Goal: Task Accomplishment & Management: Complete application form

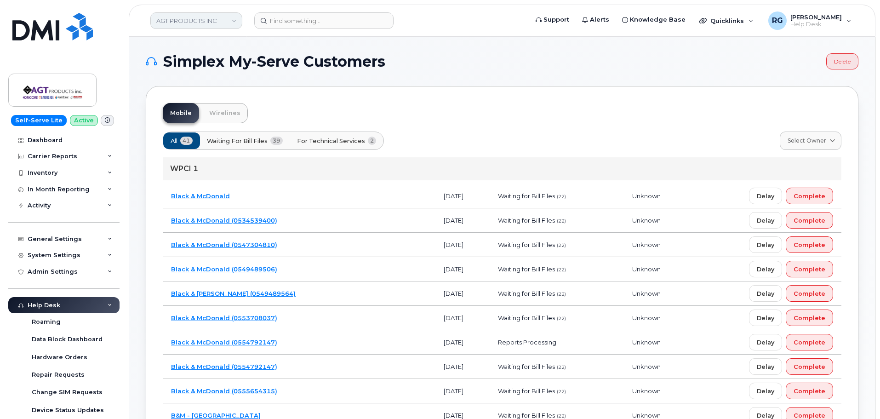
click at [177, 20] on link "AGT PRODUCTS INC" at bounding box center [196, 20] width 92 height 17
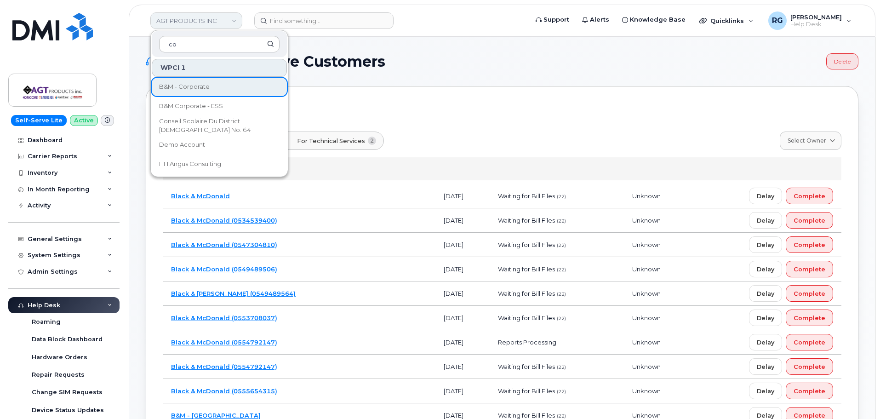
type input "c"
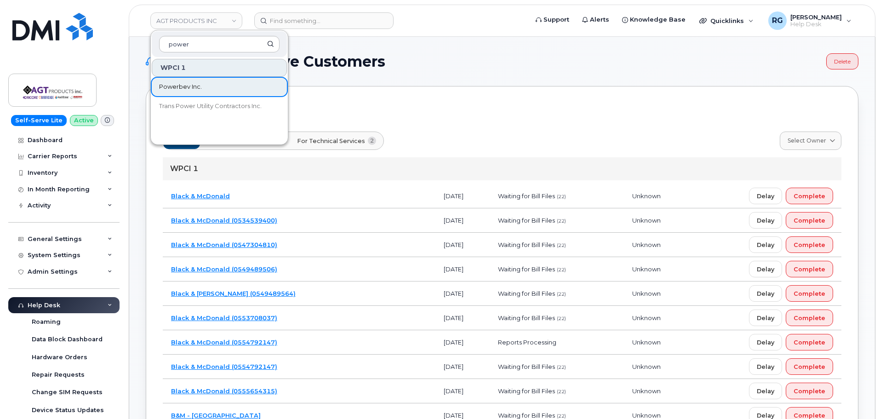
type input "power"
click at [187, 86] on span "Powerbev Inc." at bounding box center [180, 86] width 43 height 9
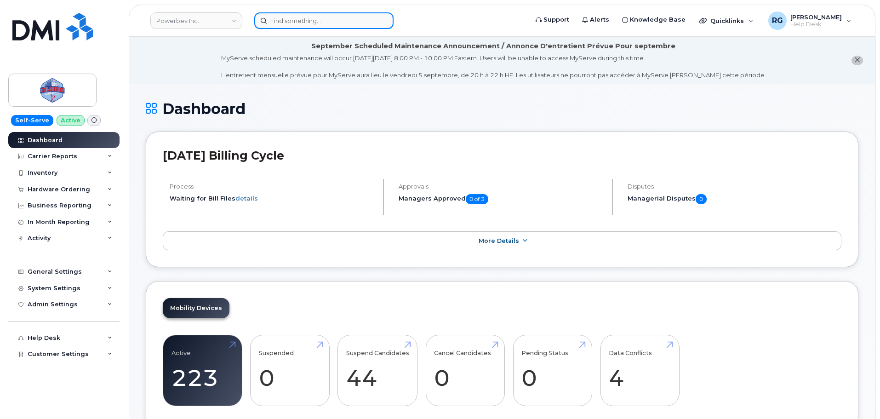
click at [286, 21] on input at bounding box center [323, 20] width 139 height 17
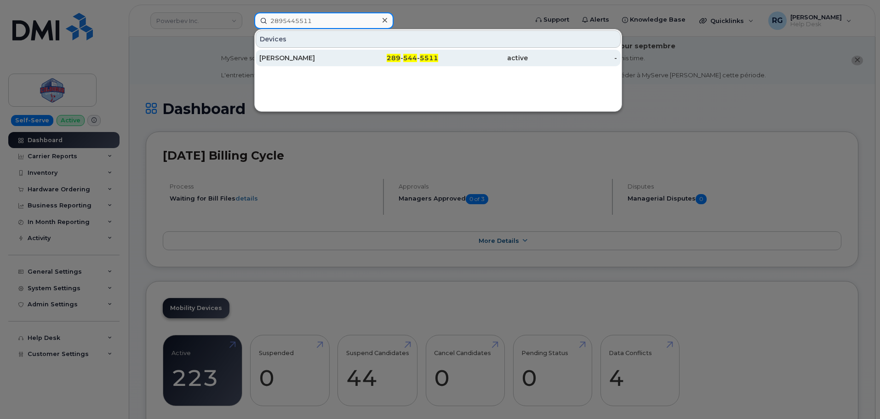
type input "2895445511"
click at [295, 61] on div "[PERSON_NAME]" at bounding box center [304, 57] width 90 height 9
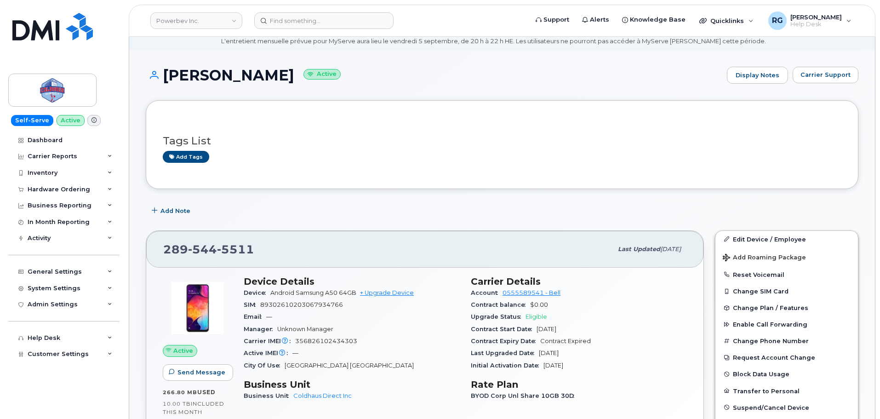
scroll to position [92, 0]
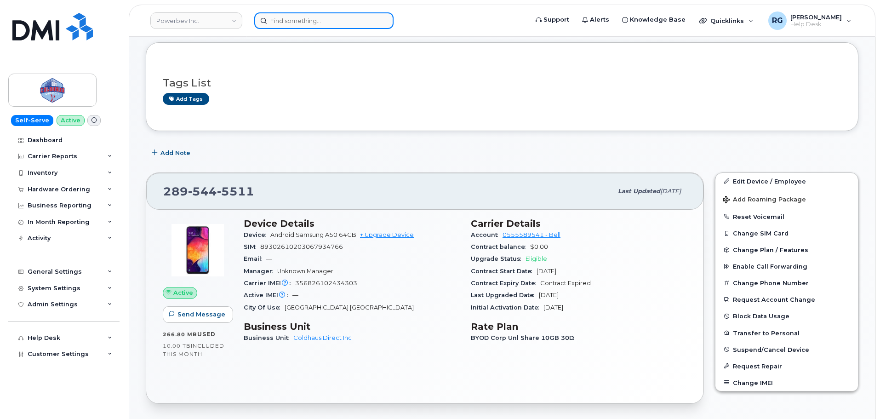
click at [282, 27] on input at bounding box center [323, 20] width 139 height 17
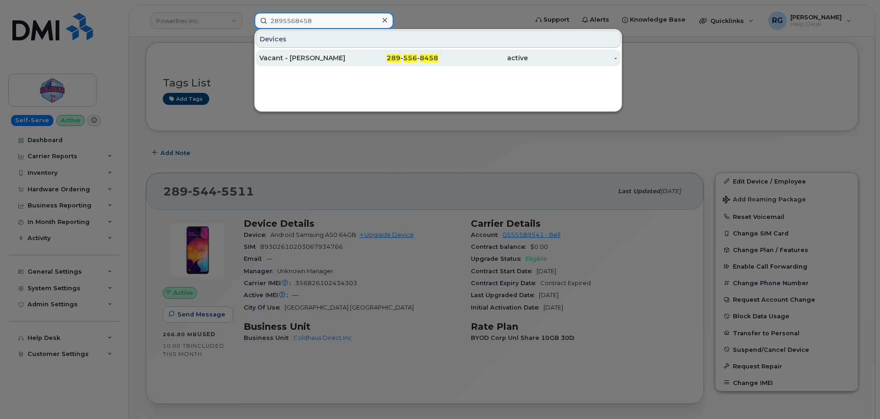
type input "2895568458"
click at [319, 62] on div "Vacant - Gillian Marsden" at bounding box center [304, 57] width 90 height 9
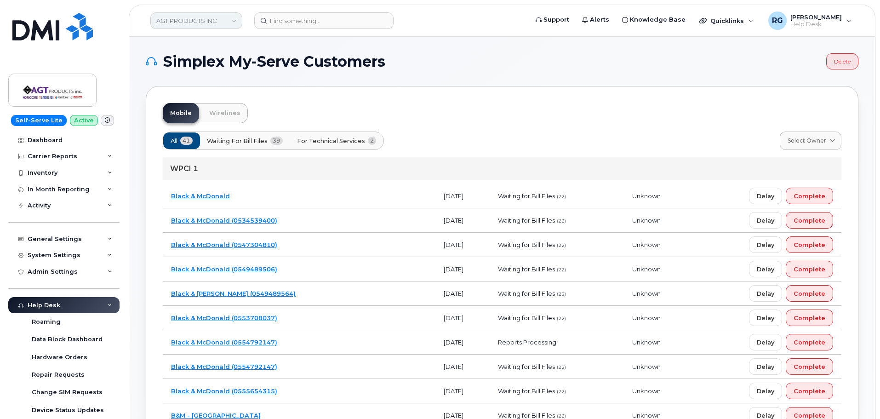
click at [198, 20] on link "AGT PRODUCTS INC" at bounding box center [196, 20] width 92 height 17
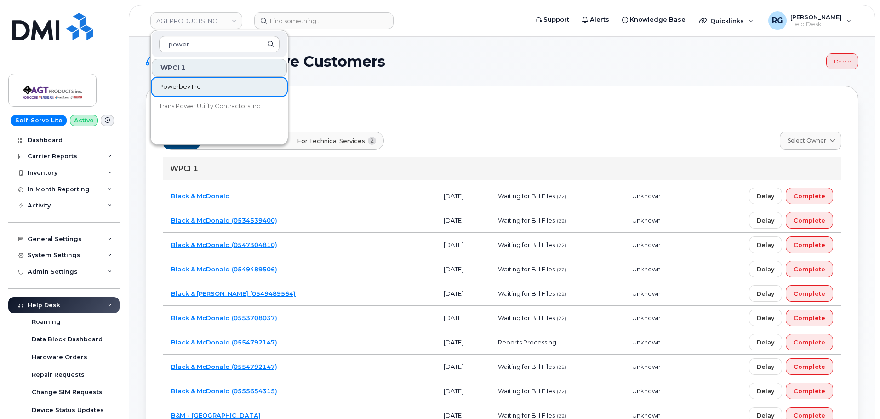
type input "power"
click at [197, 86] on span "Powerbev Inc." at bounding box center [180, 86] width 43 height 9
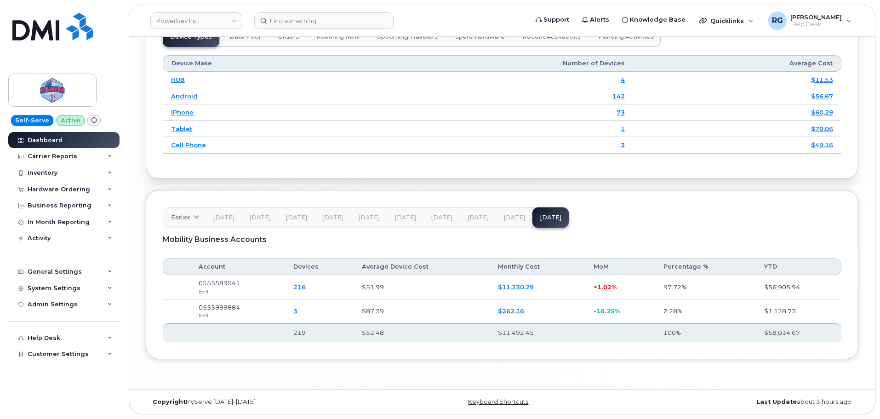
scroll to position [1166, 0]
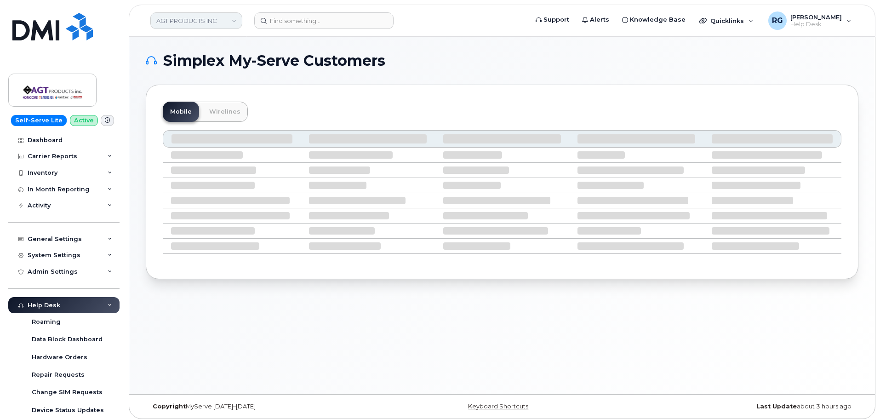
click at [189, 22] on link "AGT PRODUCTS INC" at bounding box center [196, 20] width 92 height 17
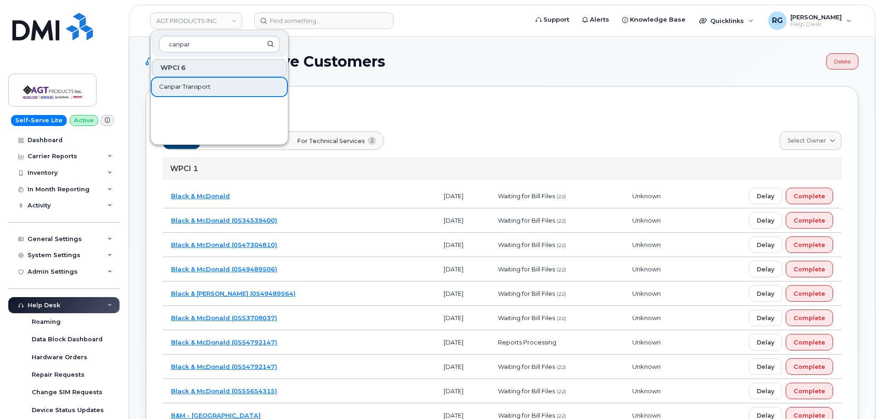
type input "canpar"
click at [182, 87] on span "Canpar Transport" at bounding box center [184, 86] width 51 height 9
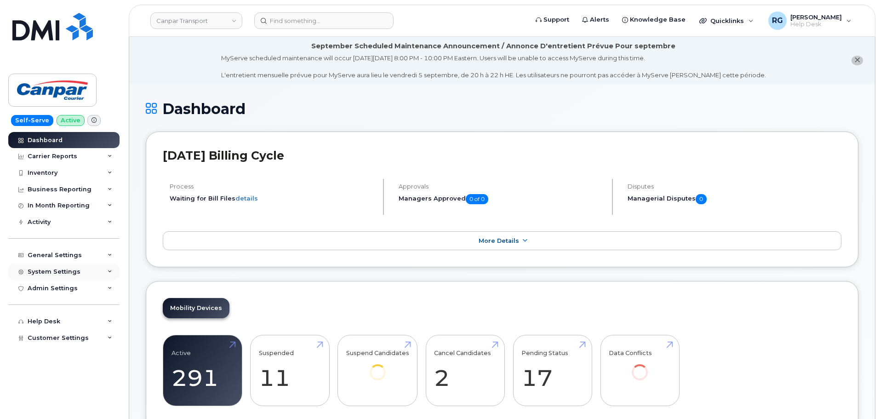
click at [57, 272] on div "System Settings" at bounding box center [54, 271] width 53 height 7
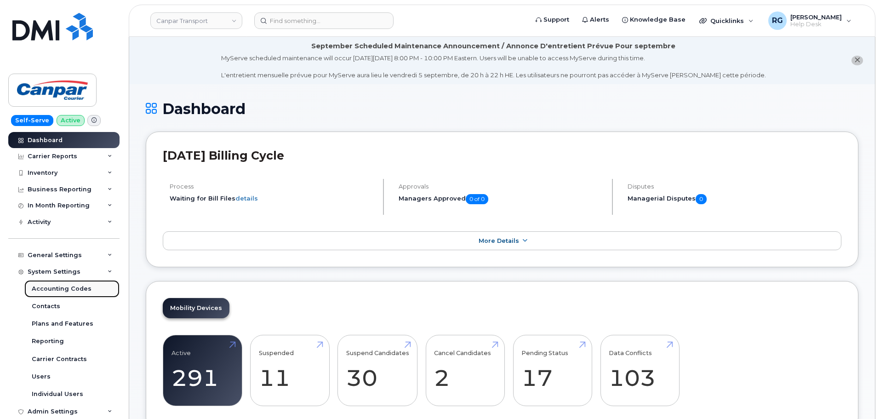
click at [59, 289] on div "Accounting Codes" at bounding box center [62, 289] width 60 height 8
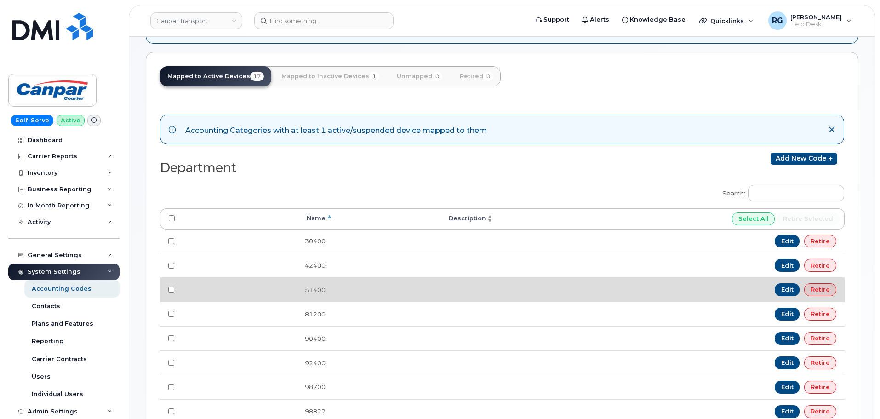
scroll to position [138, 0]
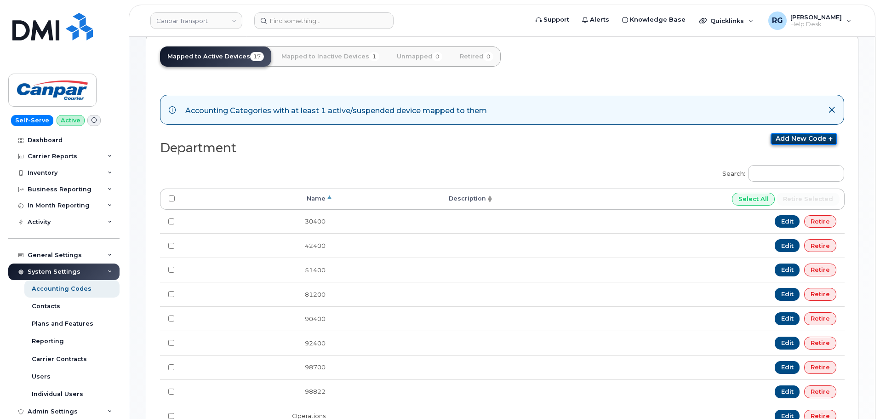
click at [798, 141] on link "Add new code" at bounding box center [804, 139] width 67 height 12
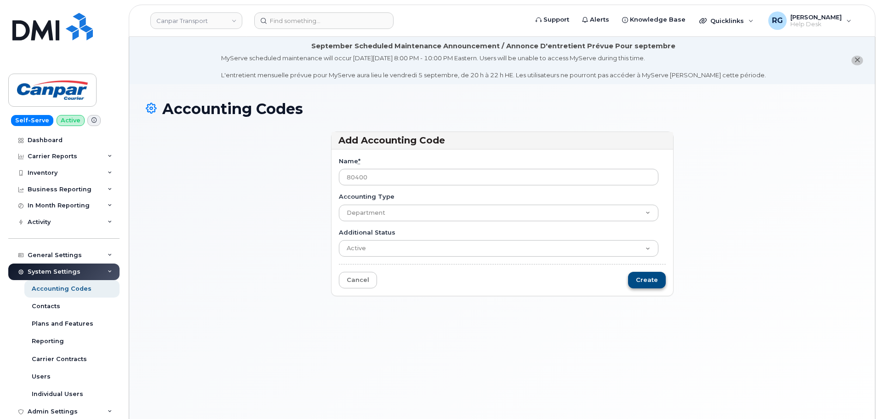
type input "80400"
click at [650, 277] on input "Create" at bounding box center [647, 280] width 38 height 17
type input "Saving..."
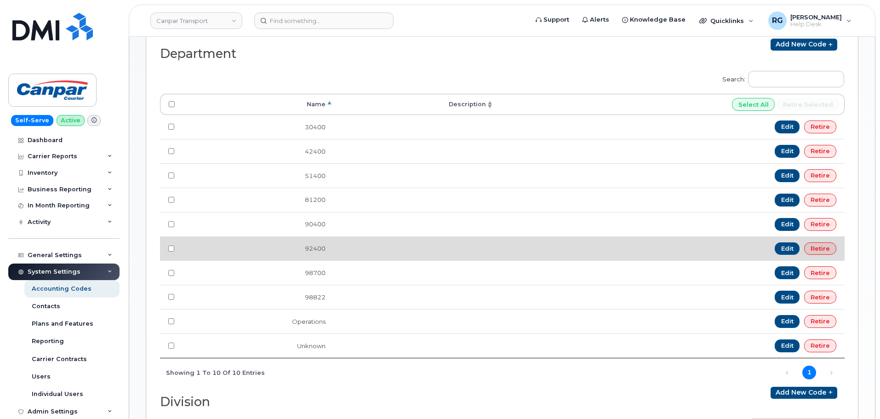
scroll to position [276, 0]
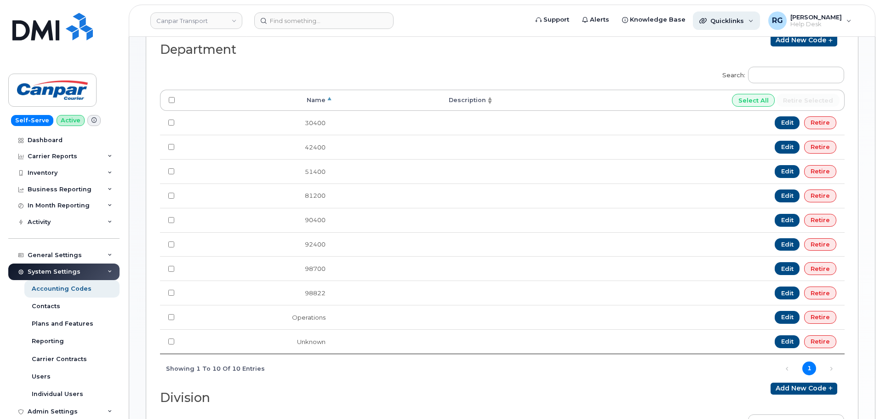
click at [726, 19] on span "Quicklinks" at bounding box center [727, 20] width 34 height 7
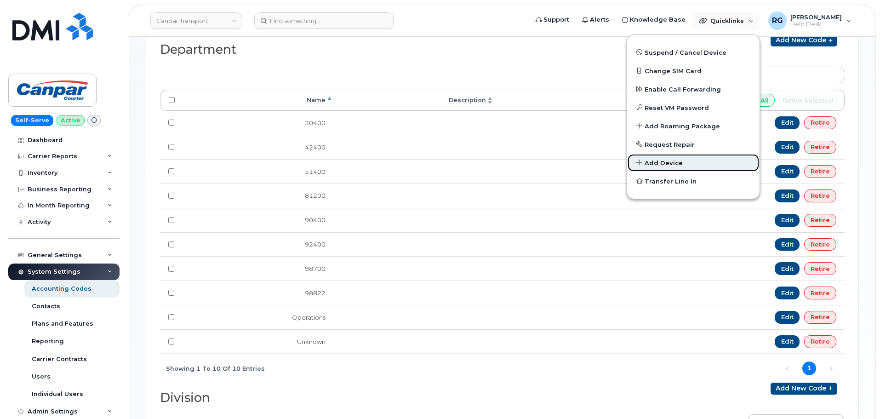
click at [668, 162] on span "Add Device" at bounding box center [664, 163] width 38 height 9
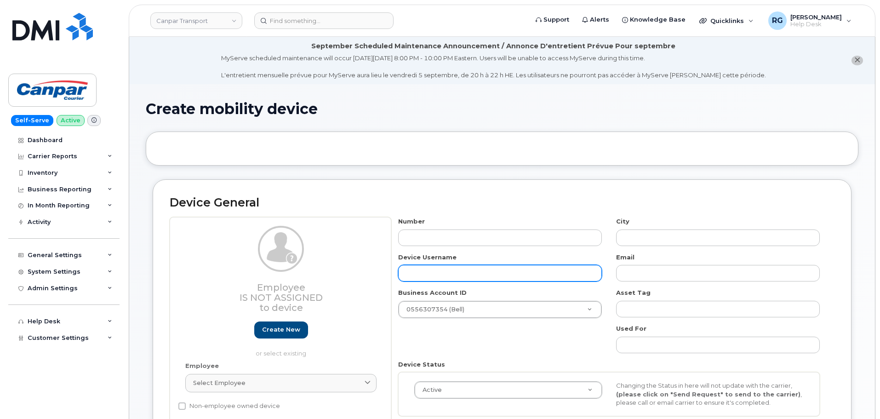
click at [441, 273] on input "text" at bounding box center [500, 273] width 204 height 17
paste input "[PERSON_NAME]"
type input "[PERSON_NAME]"
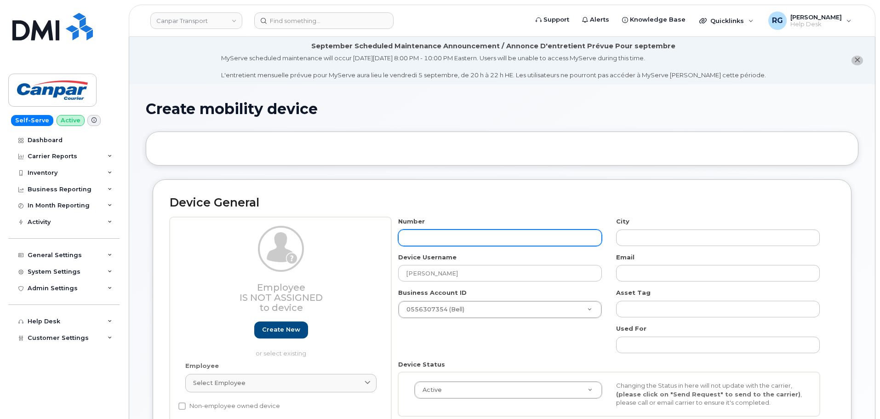
click at [432, 235] on input "text" at bounding box center [500, 237] width 204 height 17
type input "60456"
type input "?"
type input "6045616"
type input "[PERSON_NAME]"
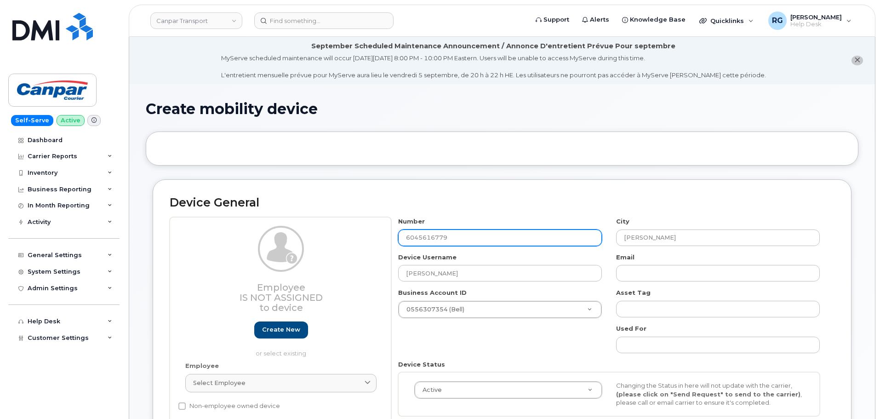
type input "6045616779"
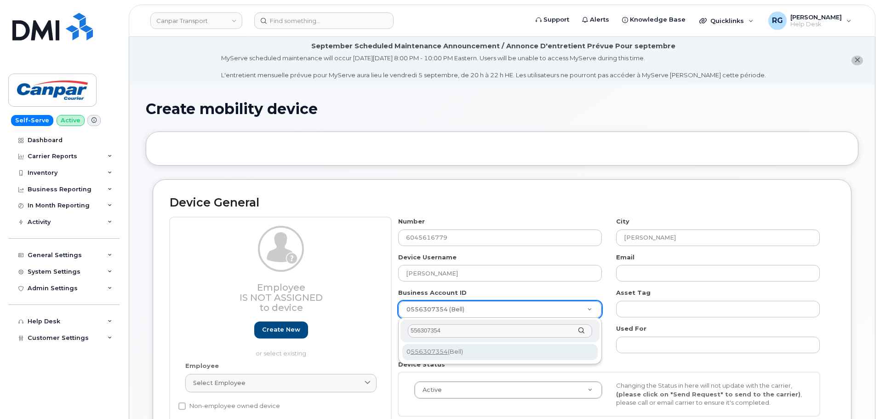
type input "556307354"
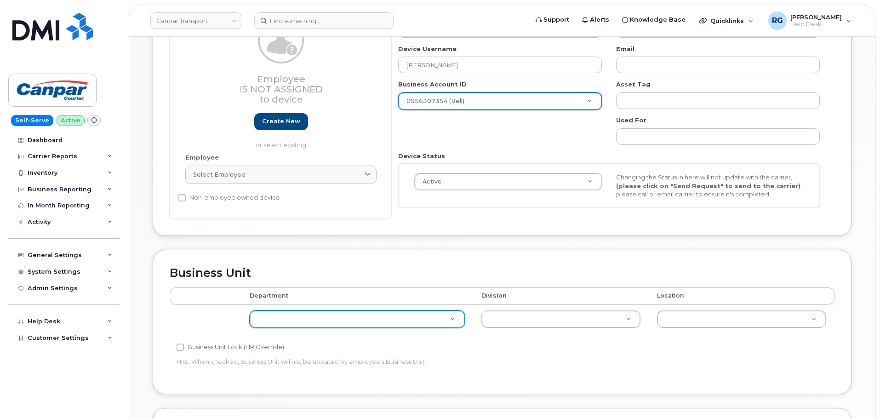
scroll to position [230, 0]
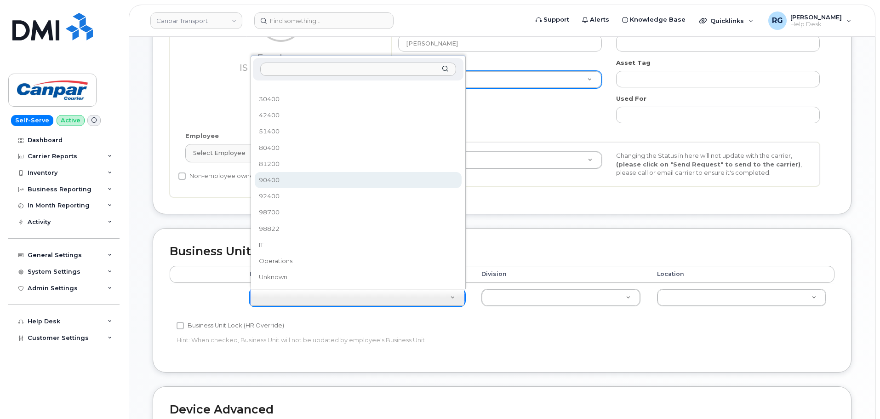
select select "35871516"
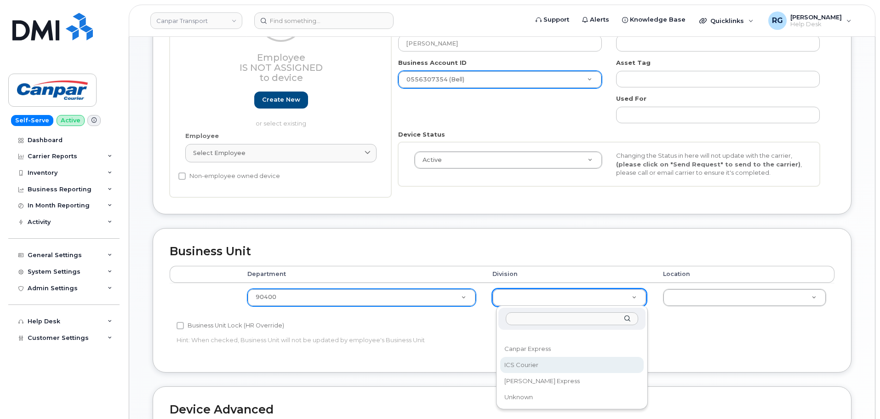
select select "30281271"
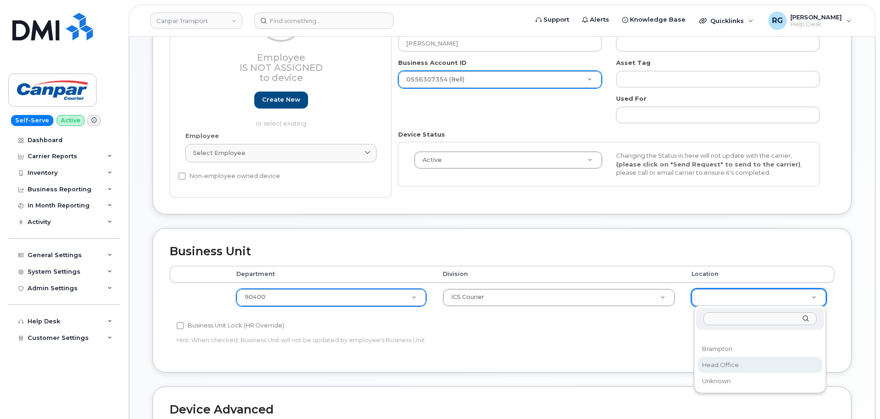
select select "30281267"
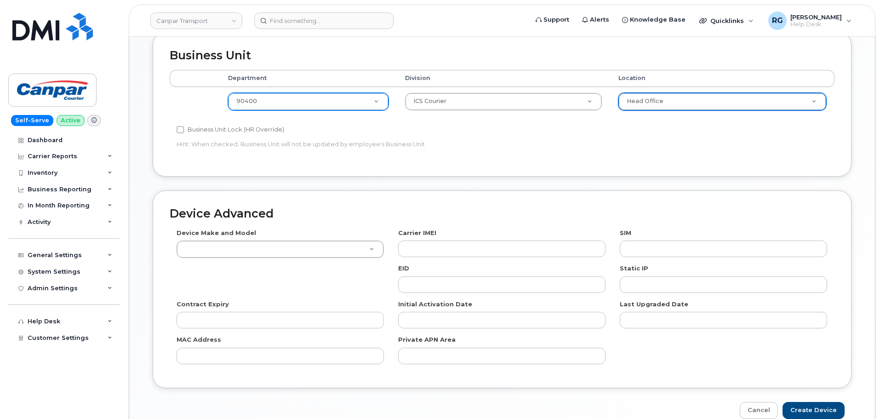
scroll to position [460, 0]
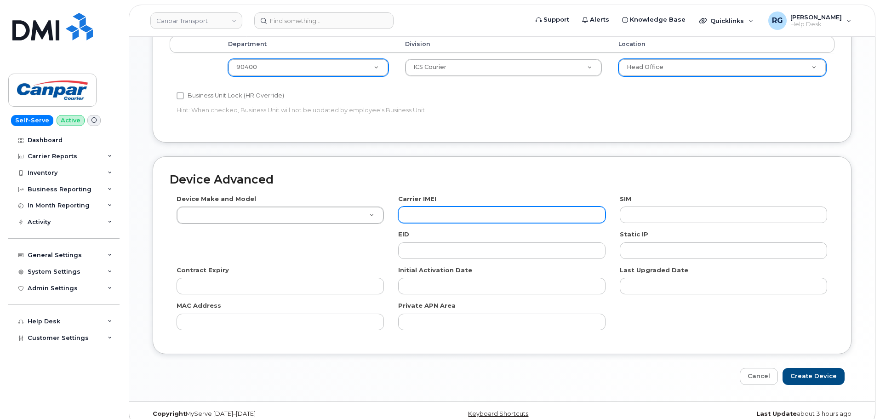
click at [449, 218] on input "text" at bounding box center [501, 214] width 207 height 17
paste input "358719243960393"
type input "358719243960393"
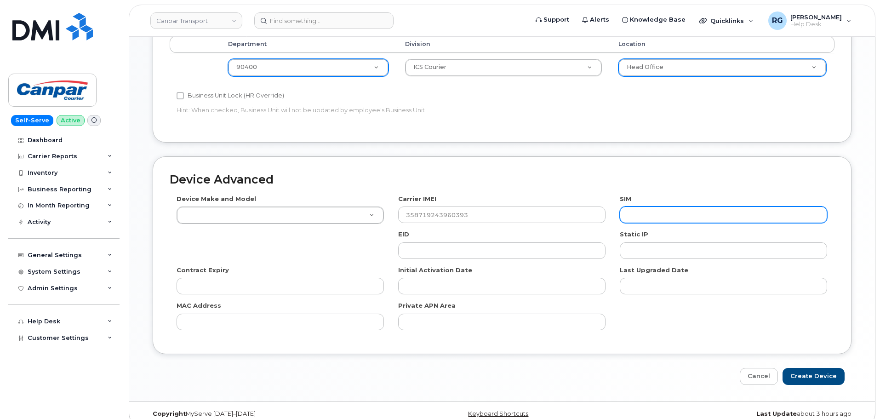
click at [670, 216] on input "text" at bounding box center [723, 214] width 207 height 17
paste input "89302610207417040935"
type input "89302610207417040935"
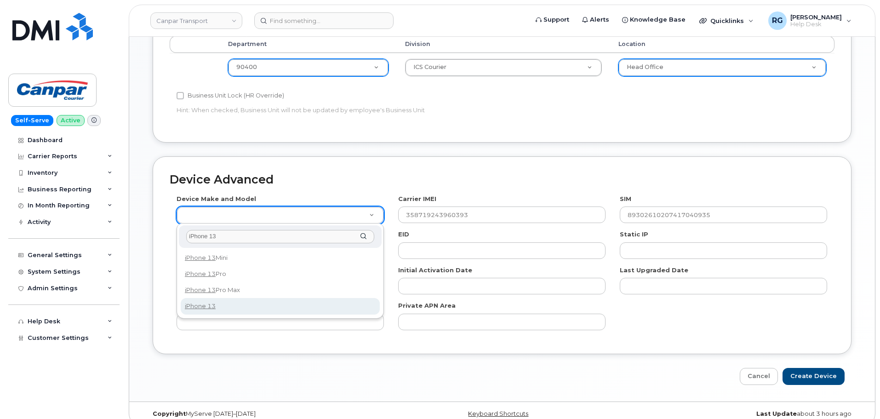
type input "iPhone 13"
select select "2612"
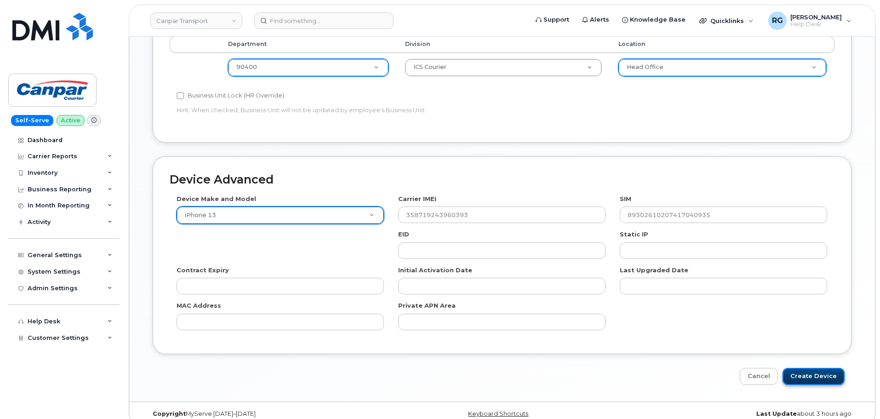
click at [821, 380] on input "Create Device" at bounding box center [814, 376] width 62 height 17
type input "Saving..."
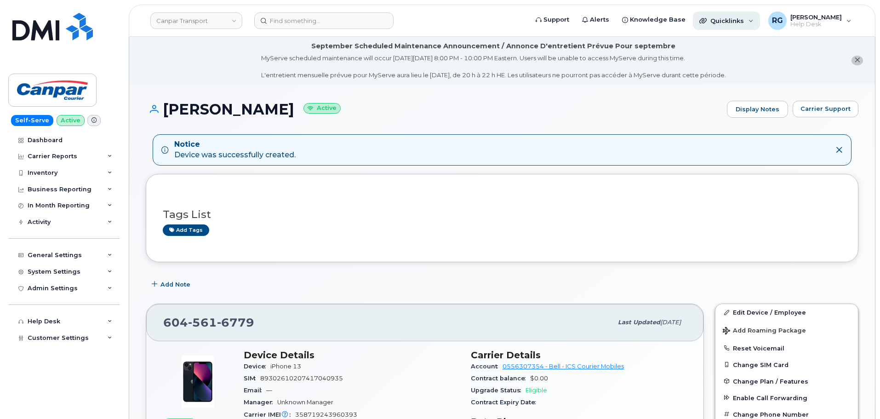
click at [741, 22] on span "Quicklinks" at bounding box center [727, 20] width 34 height 7
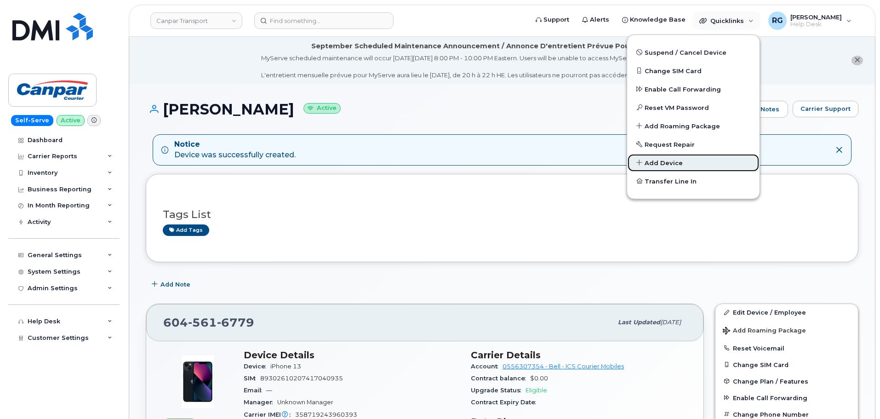
click at [668, 166] on span "Add Device" at bounding box center [664, 163] width 38 height 9
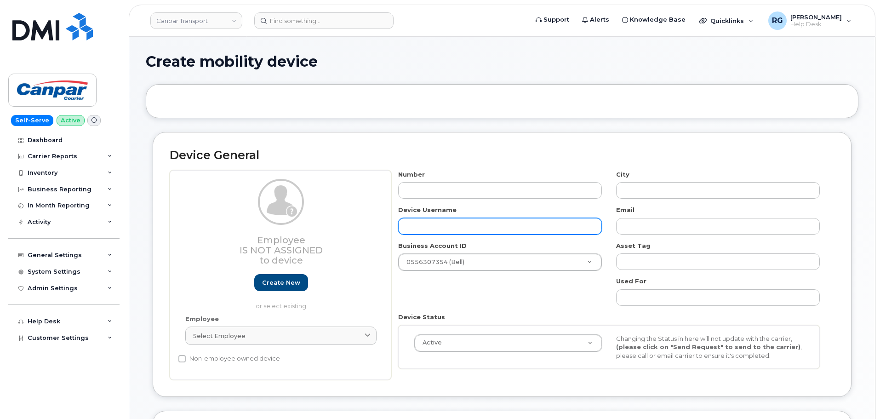
click at [425, 229] on input "text" at bounding box center [500, 226] width 204 height 17
paste input "[PERSON_NAME]"
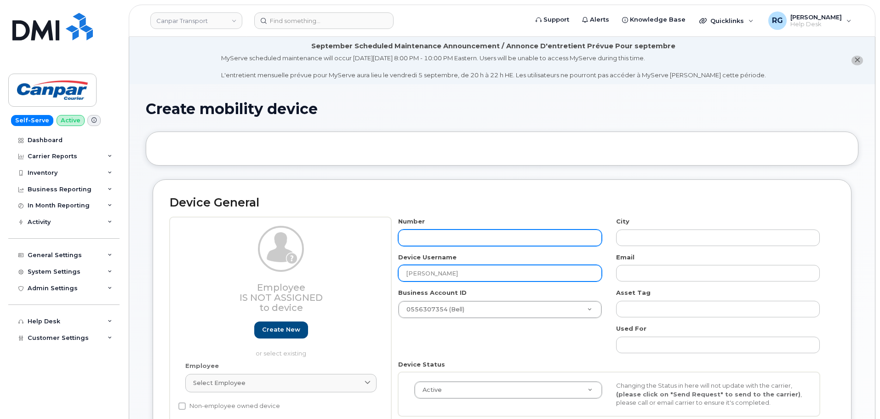
type input "[PERSON_NAME]"
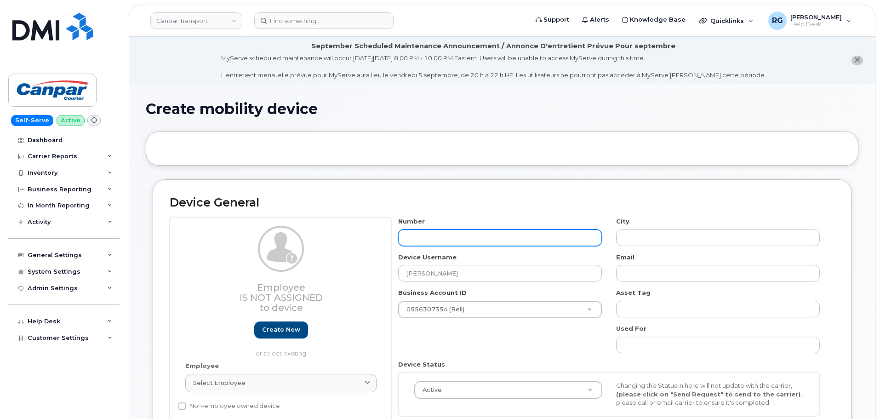
click at [411, 241] on input "text" at bounding box center [500, 237] width 204 height 17
type input "403"
type input "?"
type input "4034707395"
type input "[GEOGRAPHIC_DATA]"
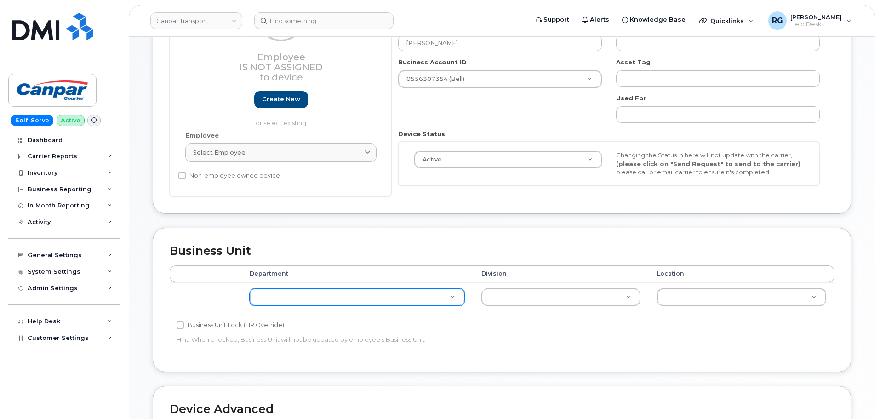
scroll to position [276, 0]
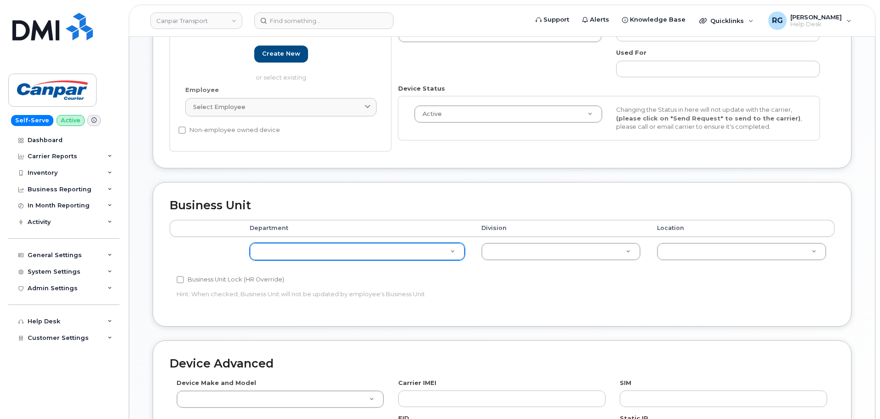
type input "4034707395"
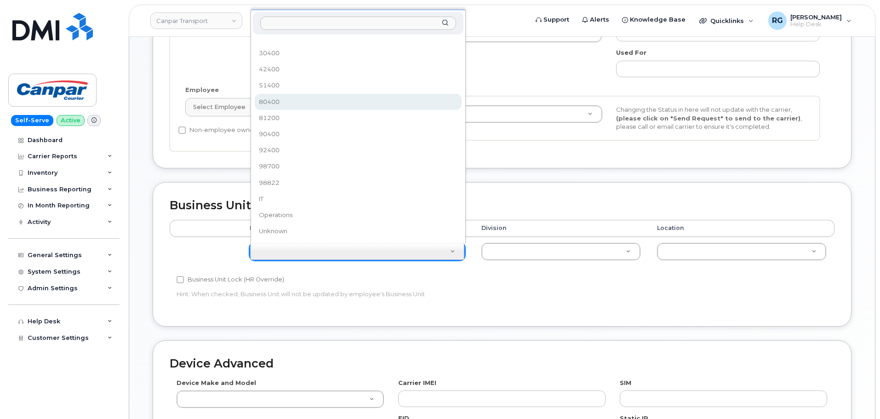
select select "35954157"
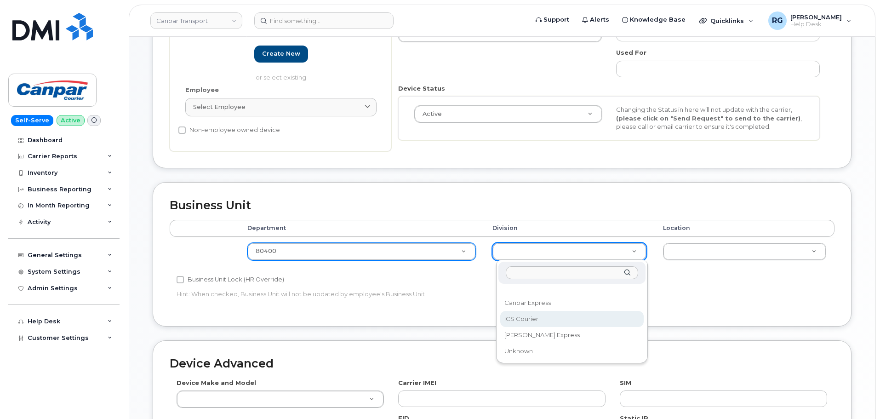
select select "30281271"
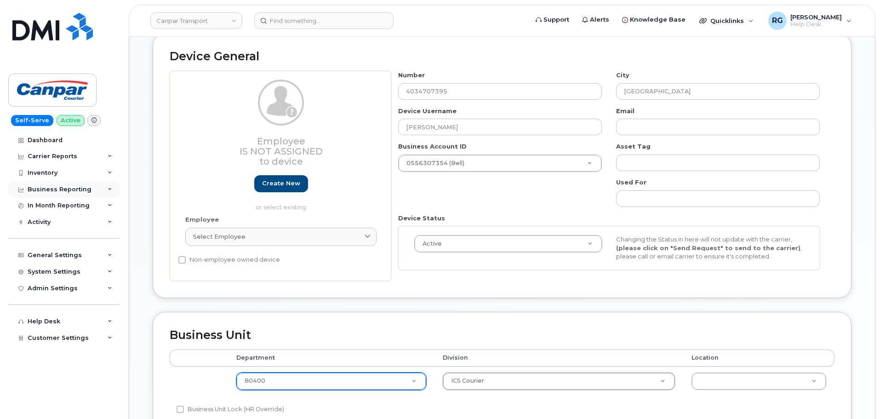
scroll to position [138, 0]
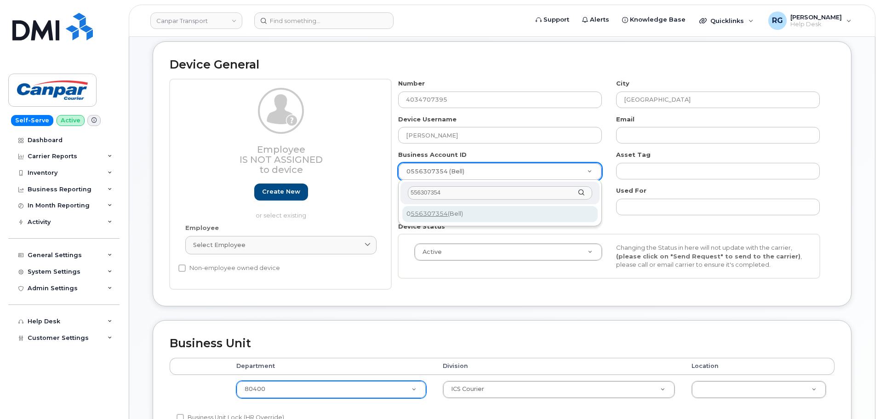
type input "556307354"
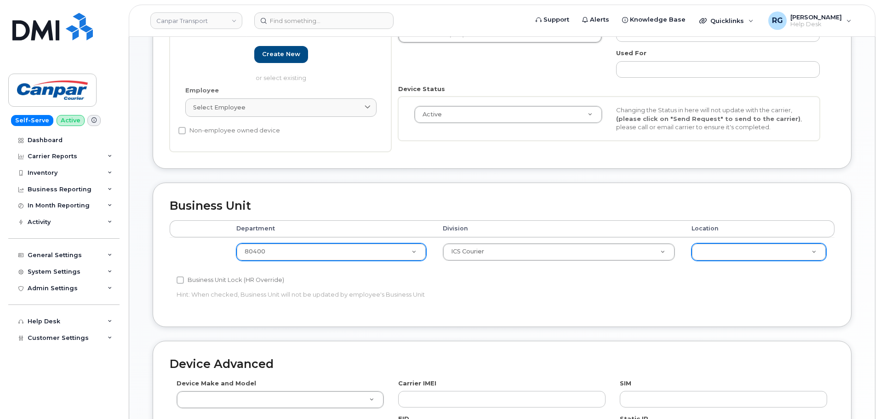
scroll to position [276, 0]
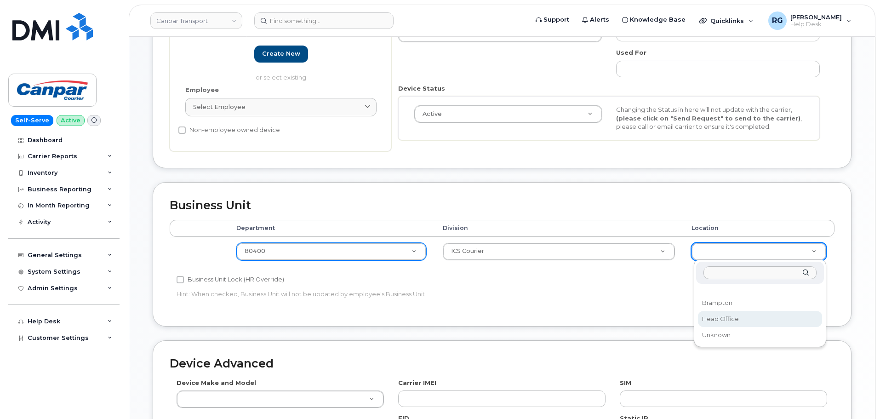
select select "30281267"
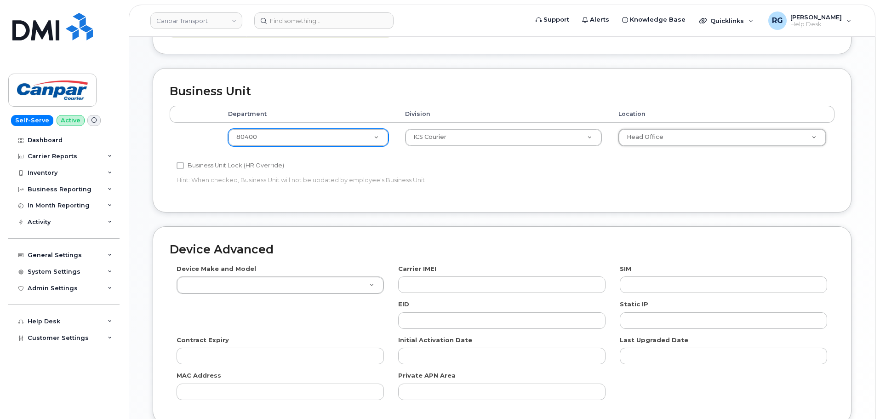
scroll to position [460, 0]
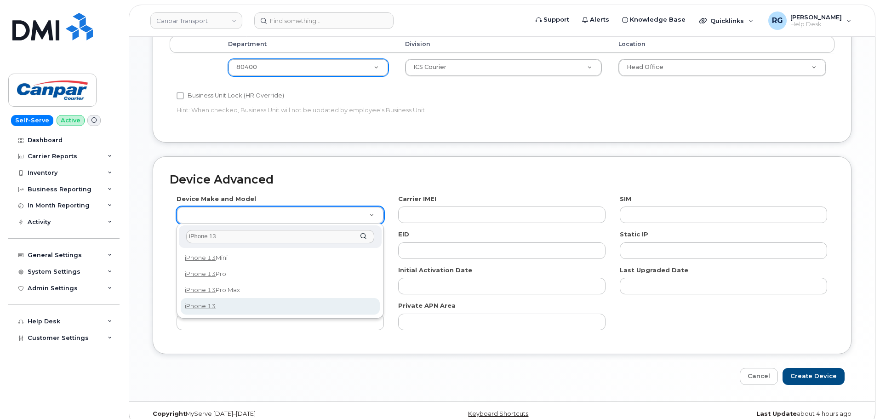
type input "iPhone 13"
select select "2612"
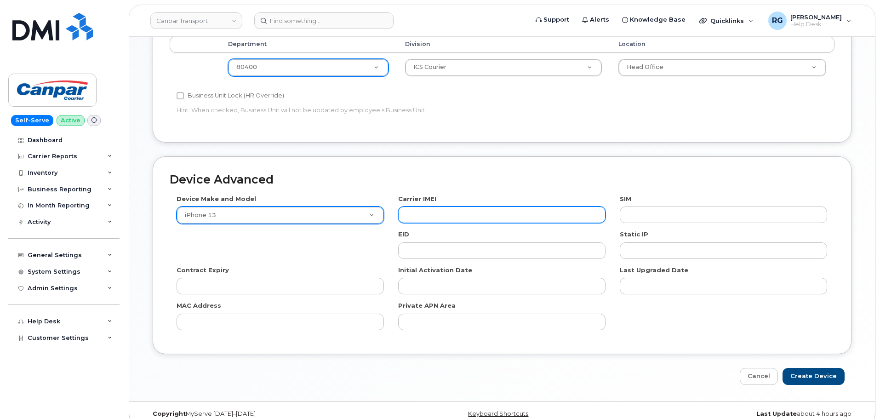
click at [461, 217] on input "text" at bounding box center [501, 214] width 207 height 17
paste input "358719249968077"
type input "358719249968077"
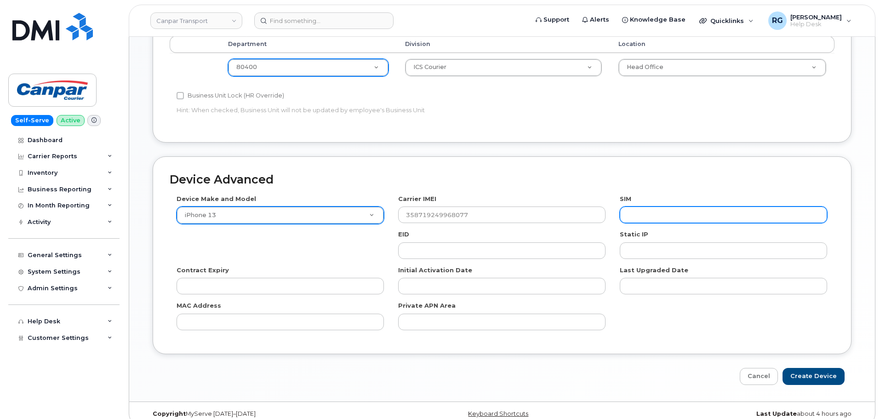
click at [655, 216] on input "text" at bounding box center [723, 214] width 207 height 17
paste input "89302610207417044895"
type input "89302610207417044895"
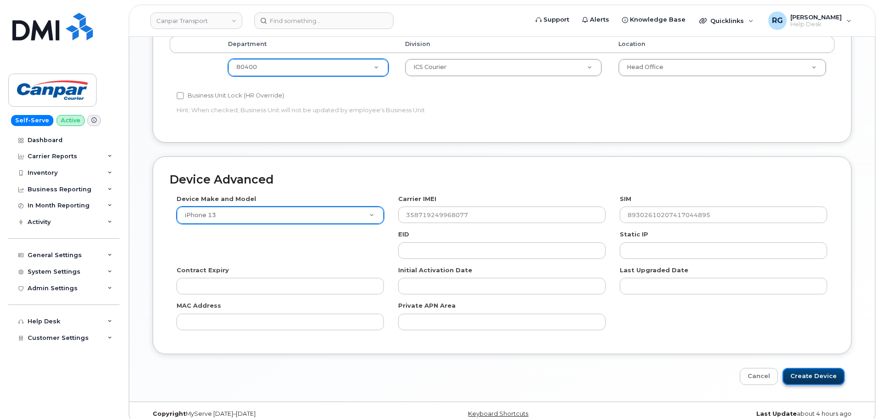
click at [814, 371] on input "Create Device" at bounding box center [814, 376] width 62 height 17
type input "Saving..."
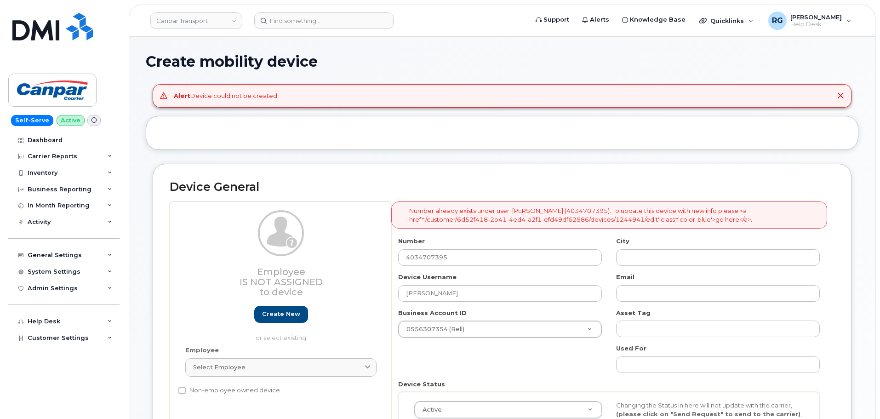
select select "35954157"
select select "30281271"
select select "30281267"
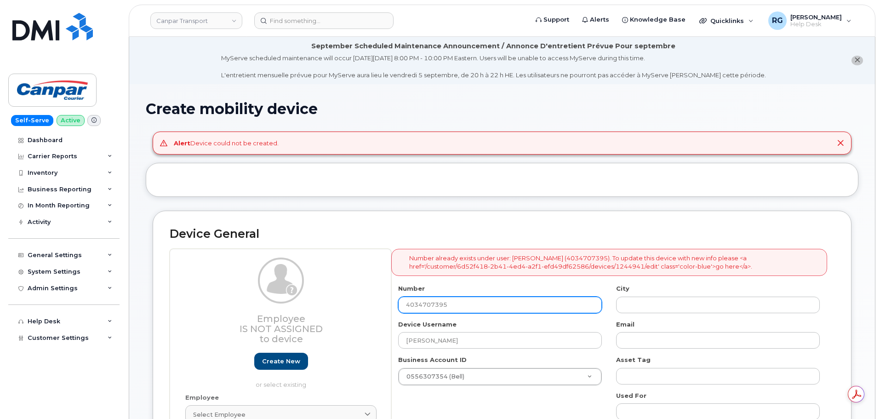
click at [434, 302] on input "4034707395" at bounding box center [500, 305] width 204 height 17
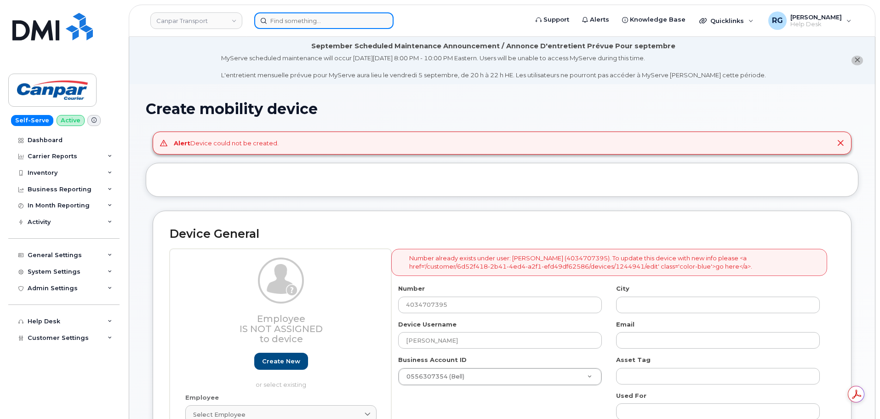
type input "[GEOGRAPHIC_DATA]"
click at [271, 24] on input at bounding box center [323, 20] width 139 height 17
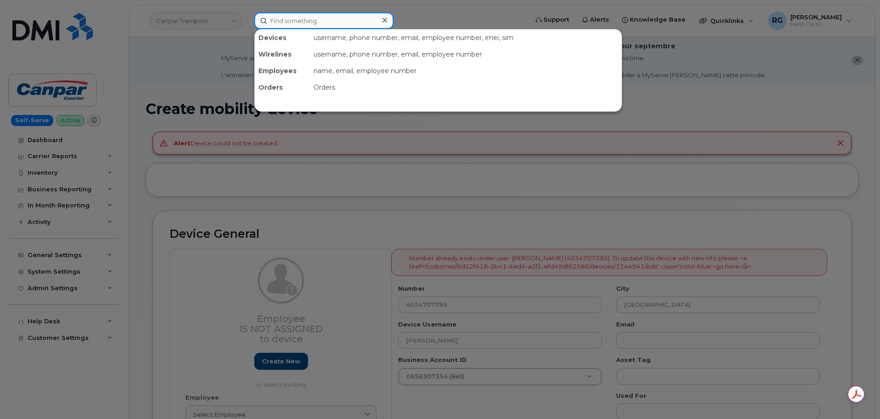
paste input "4034707395"
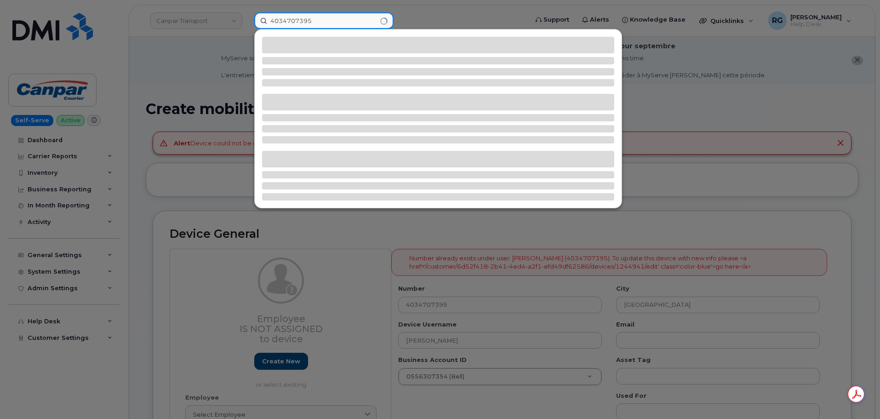
type input "4034707395"
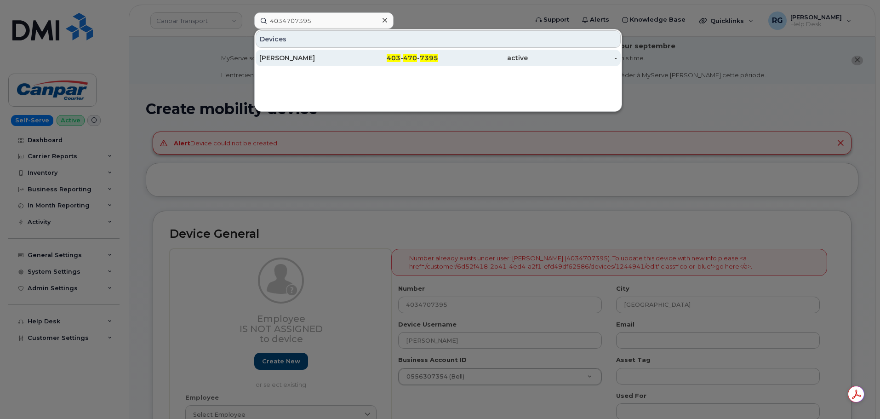
click at [284, 63] on div "[PERSON_NAME]" at bounding box center [304, 58] width 90 height 17
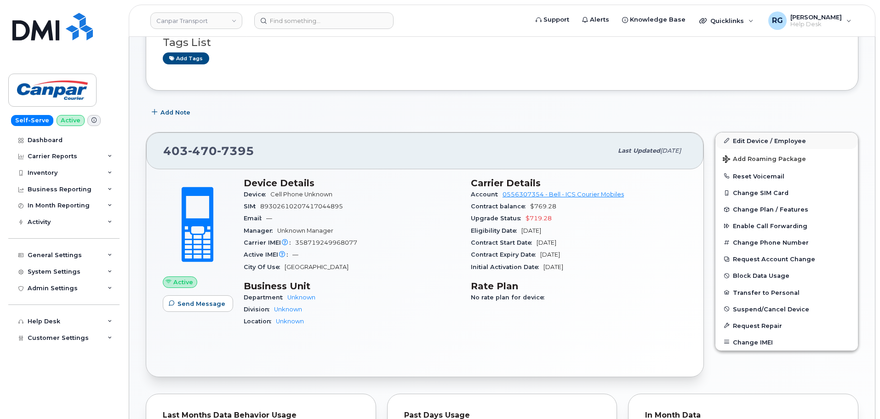
scroll to position [138, 0]
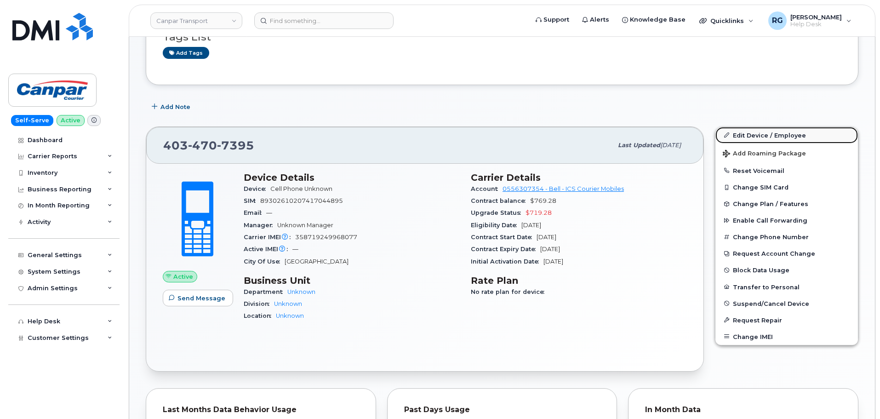
click at [744, 134] on link "Edit Device / Employee" at bounding box center [786, 135] width 143 height 17
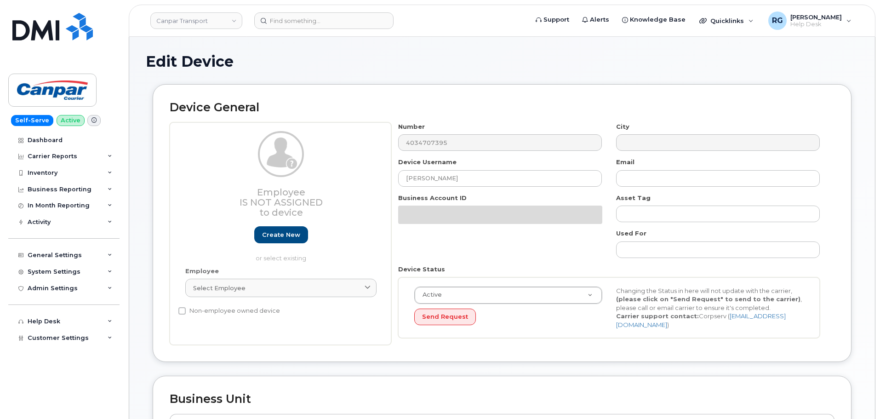
select select "273320"
select select "273318"
select select "273319"
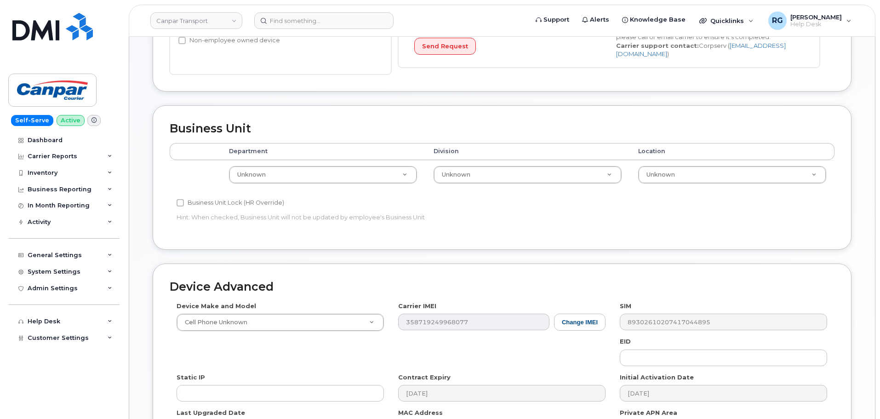
scroll to position [322, 0]
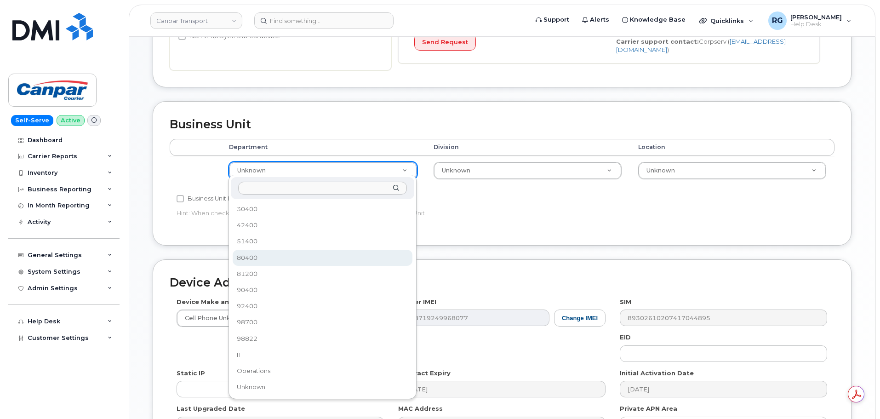
select select "35954157"
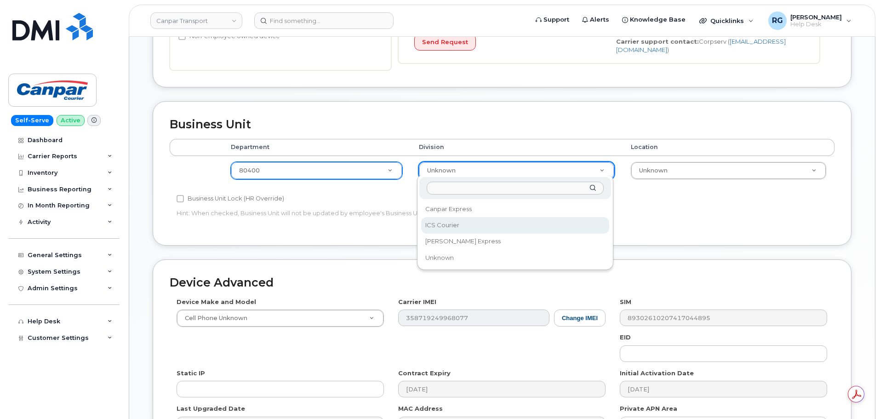
select select "30281271"
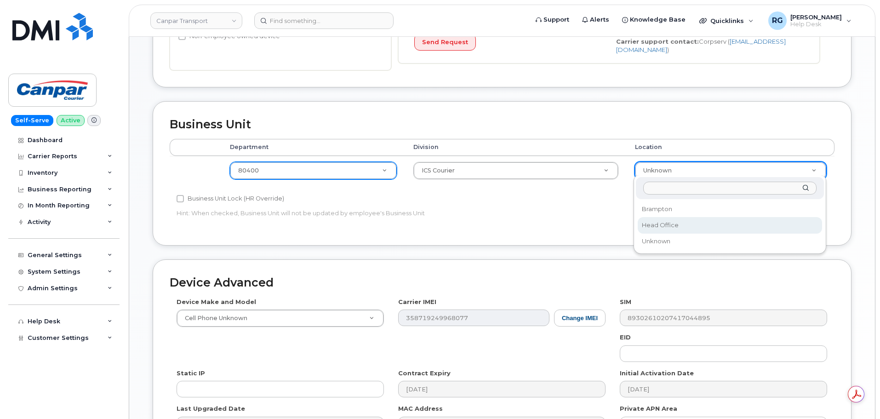
select select "30281267"
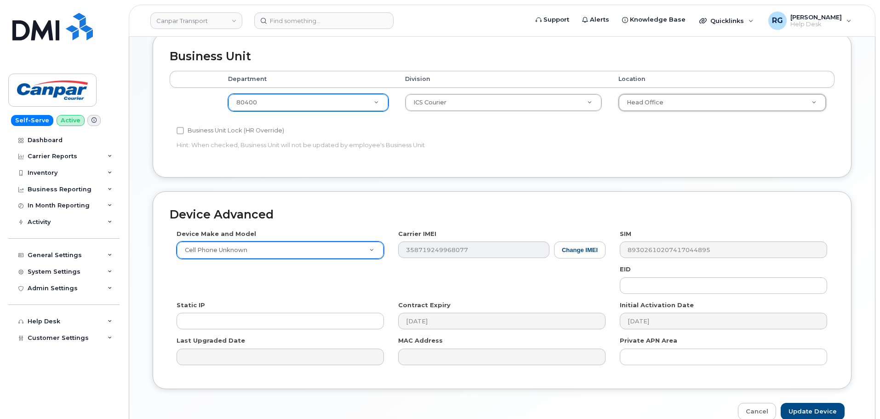
scroll to position [414, 0]
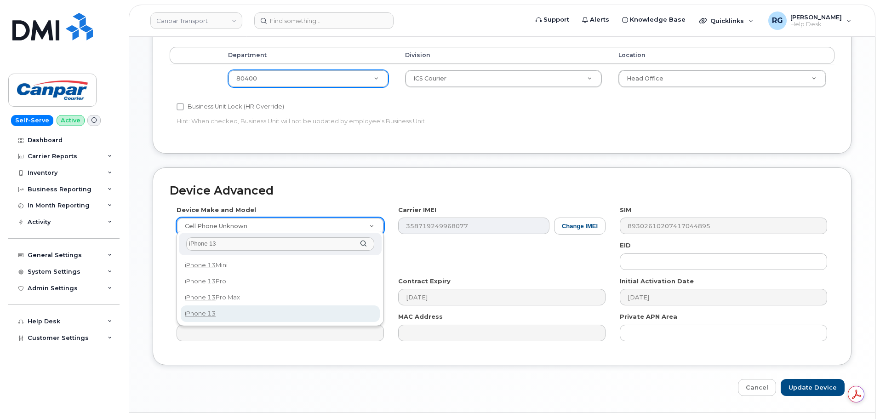
type input "iPhone 13"
select select "2612"
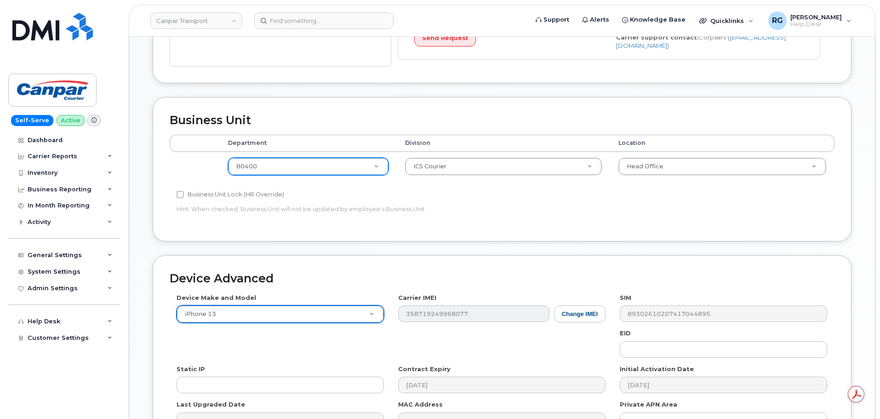
scroll to position [433, 0]
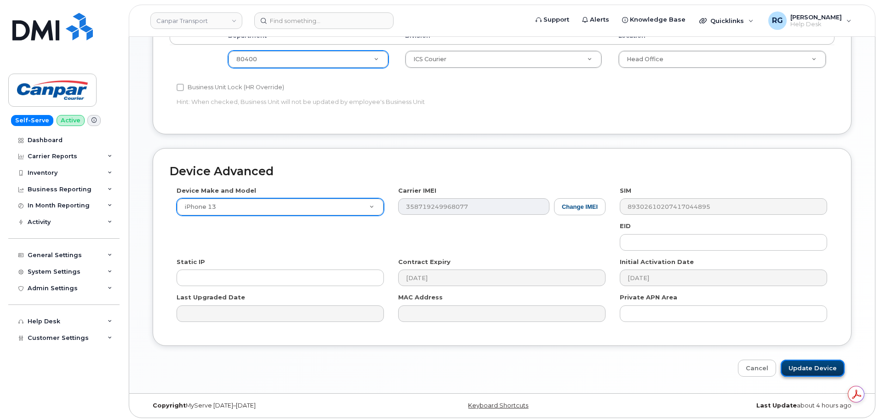
click at [812, 360] on input "Update Device" at bounding box center [813, 368] width 64 height 17
type input "Saving..."
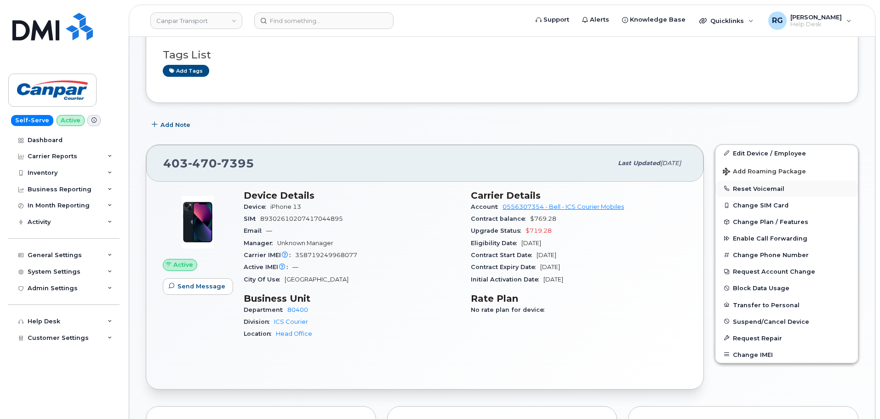
scroll to position [184, 0]
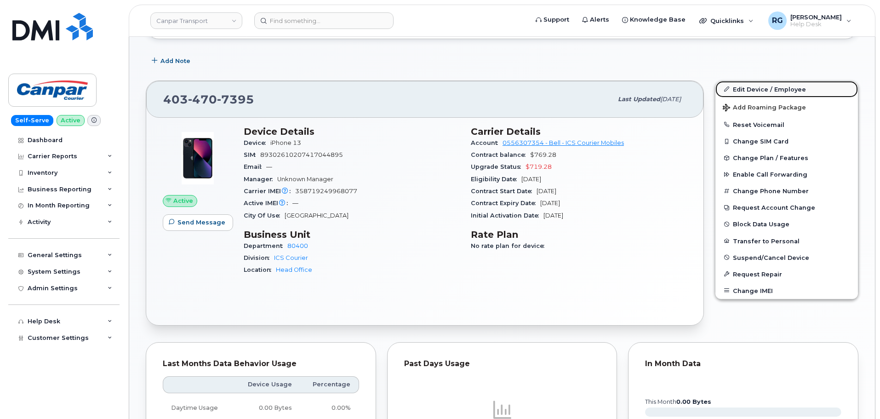
click at [738, 90] on link "Edit Device / Employee" at bounding box center [786, 89] width 143 height 17
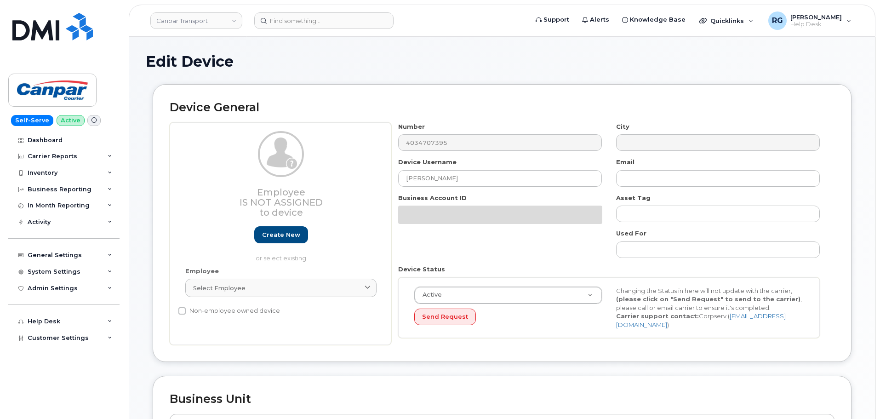
select select "35954157"
select select "30281271"
select select "30281267"
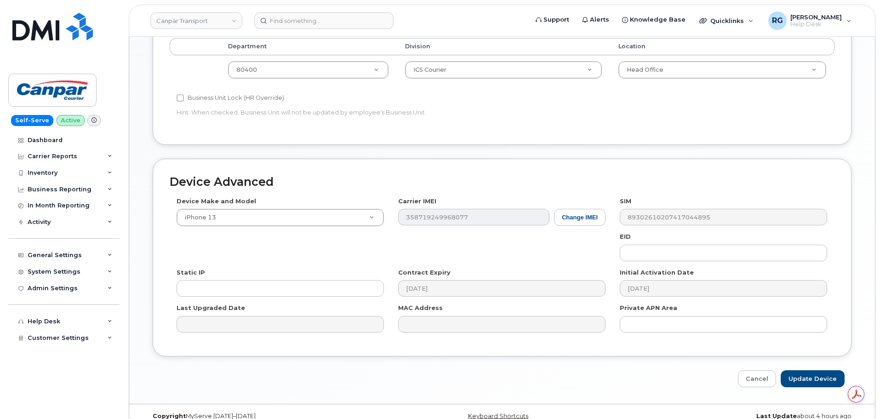
scroll to position [433, 0]
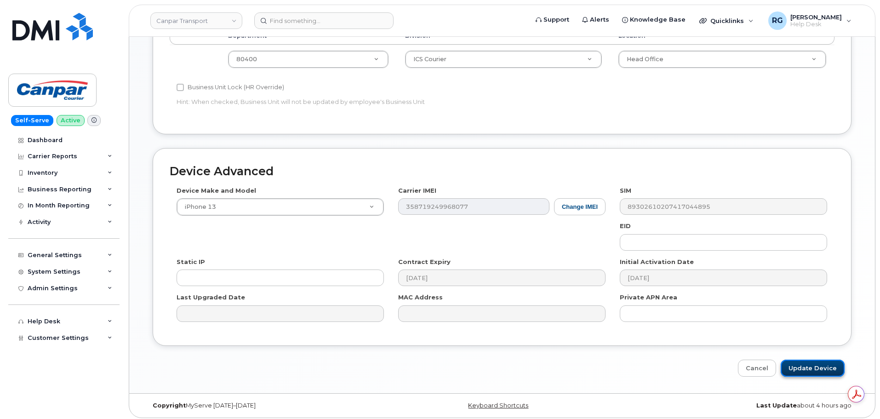
click at [811, 363] on input "Update Device" at bounding box center [813, 368] width 64 height 17
type input "Saving..."
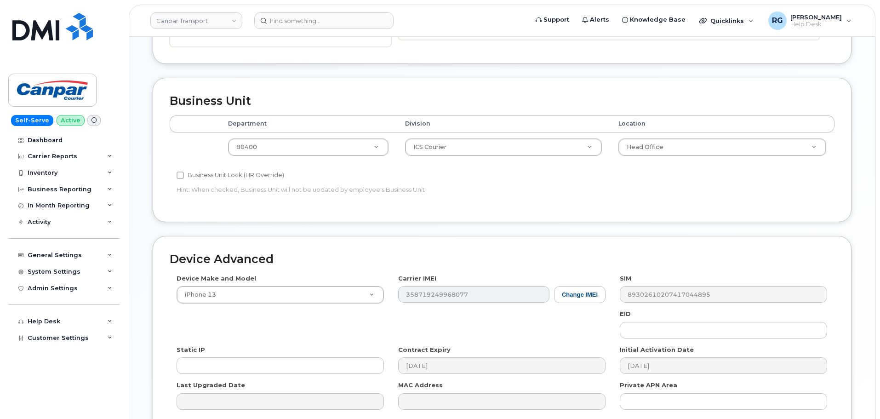
scroll to position [341, 0]
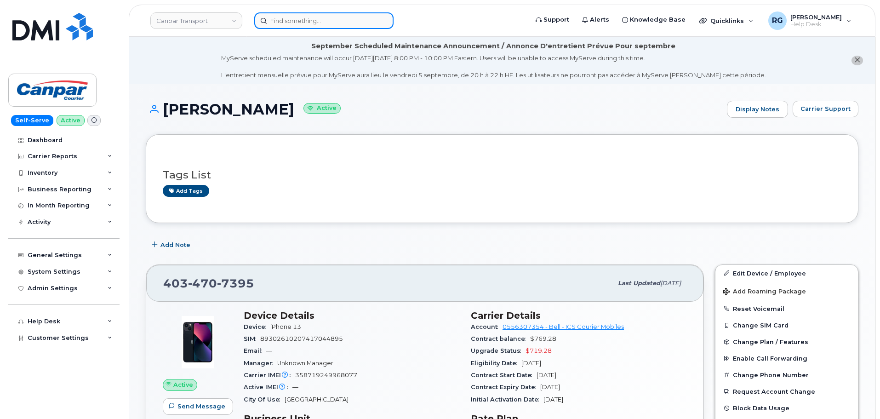
click at [292, 18] on input at bounding box center [323, 20] width 139 height 17
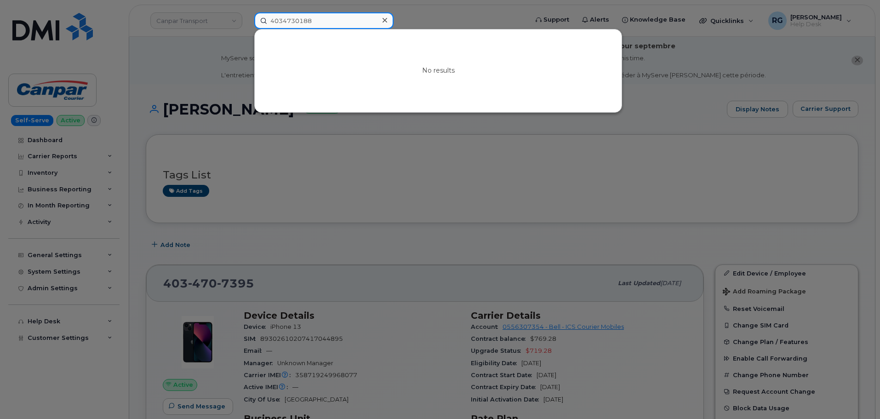
type input "4034730188"
click at [729, 23] on div at bounding box center [440, 209] width 880 height 419
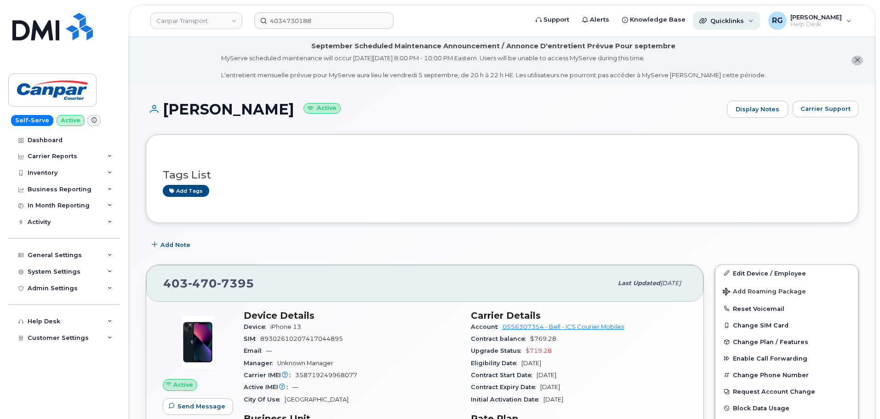
click at [733, 18] on span "Quicklinks" at bounding box center [727, 20] width 34 height 7
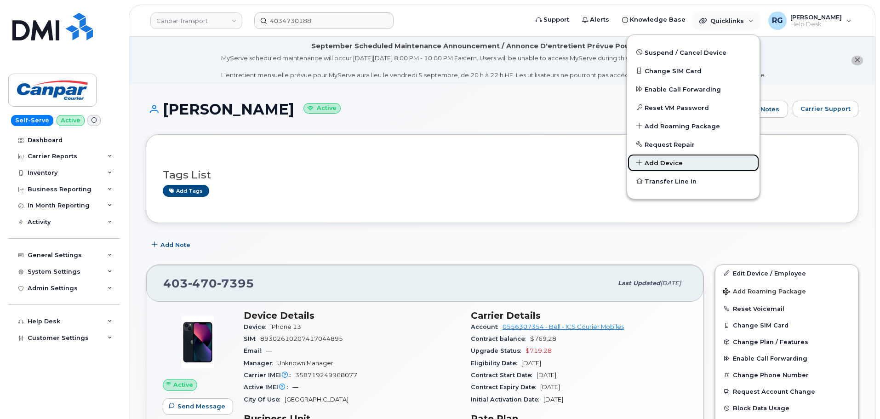
click at [680, 158] on link "Add Device" at bounding box center [693, 163] width 132 height 18
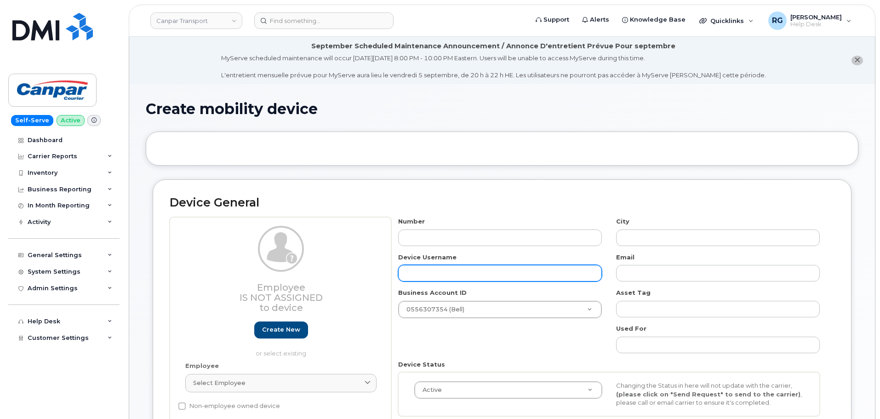
click at [430, 276] on input "text" at bounding box center [500, 273] width 204 height 17
paste input "Ed Tucker"
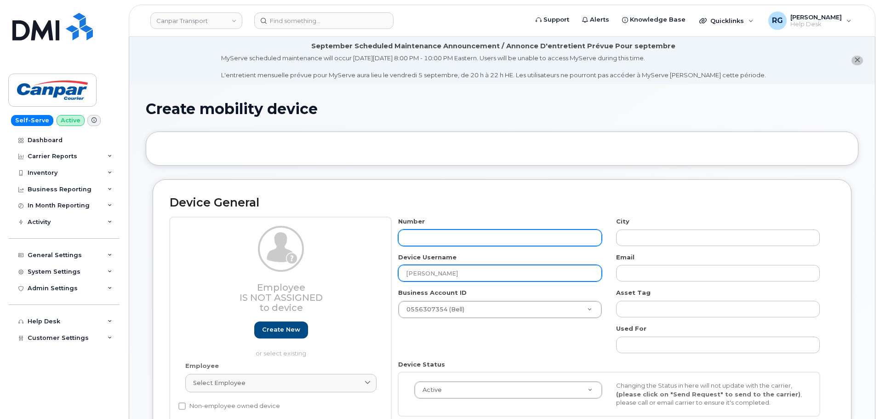
type input "Ed Tucker"
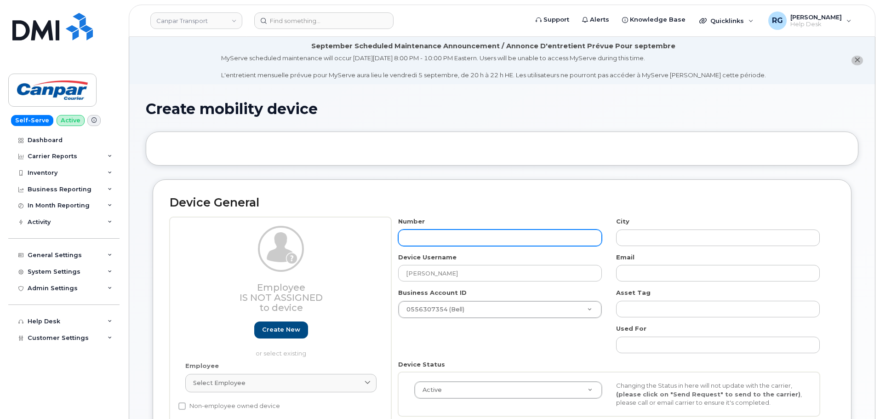
click at [418, 241] on input "text" at bounding box center [500, 237] width 204 height 17
type input "403"
type input "?"
type input "4034730188"
type input "Calgary"
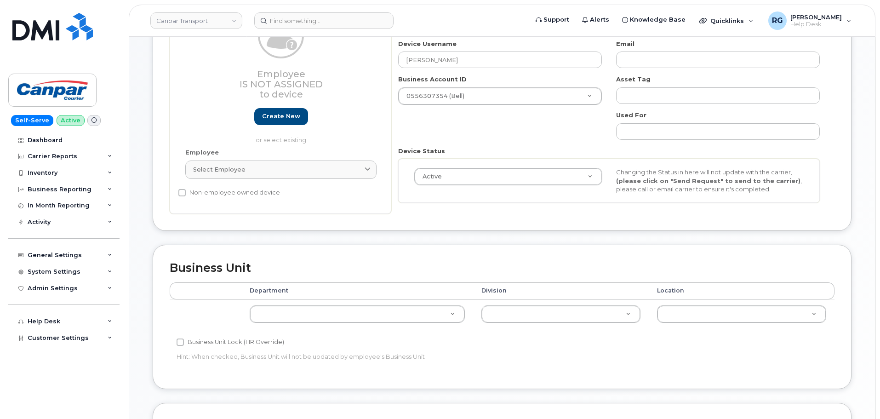
scroll to position [230, 0]
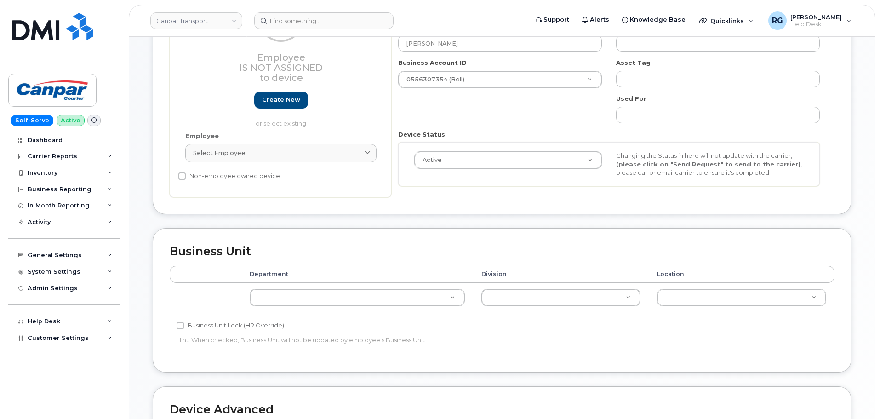
type input "4034730188"
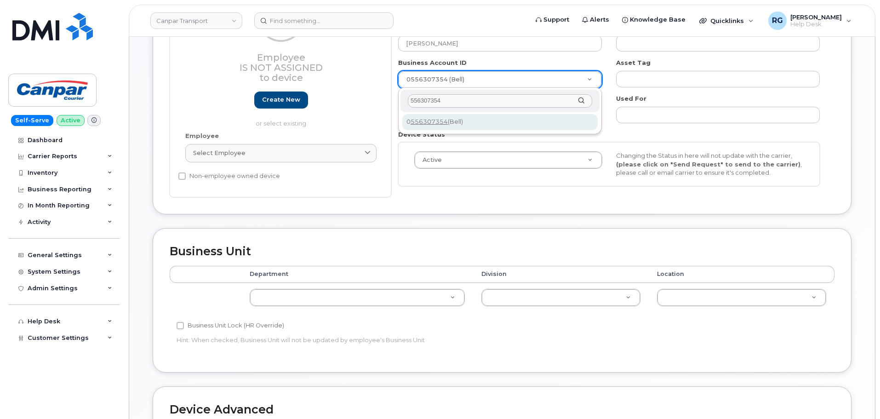
type input "556307354"
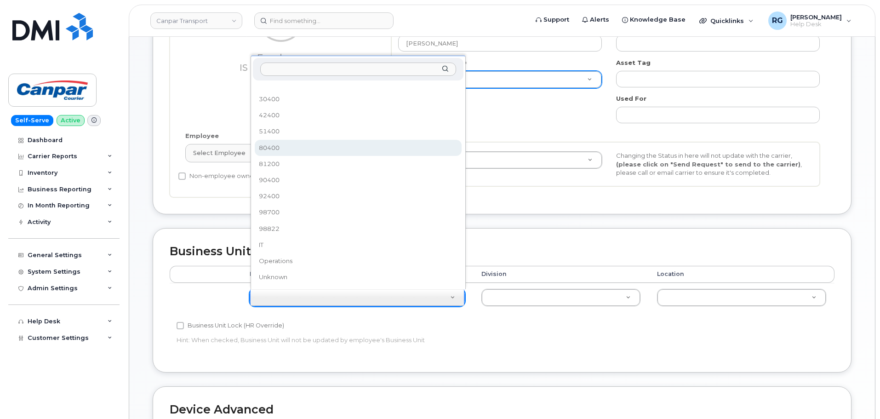
select select "35954157"
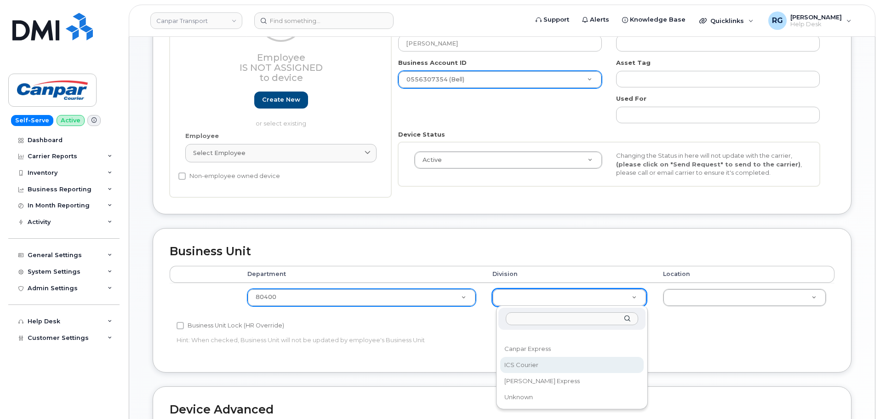
select select "30281271"
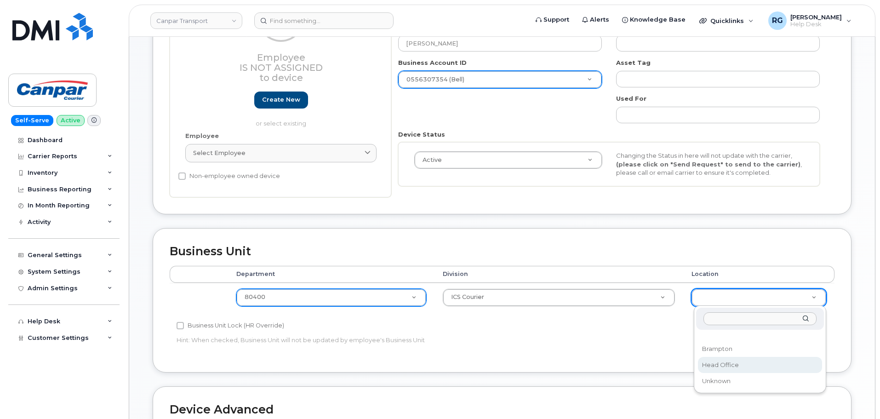
select select "30281267"
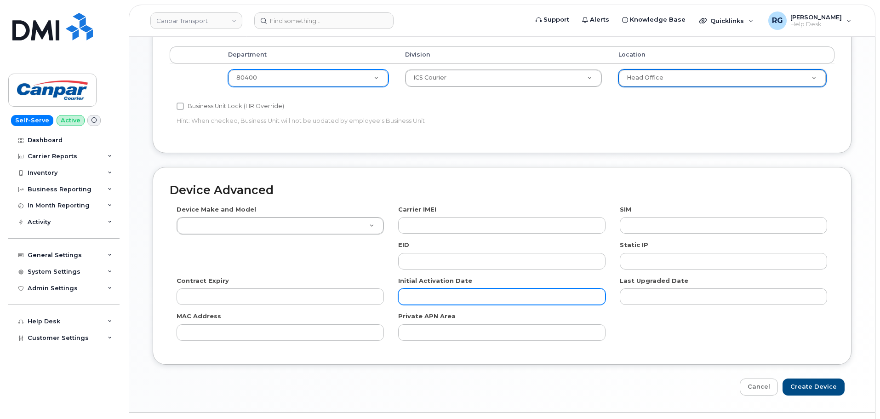
scroll to position [460, 0]
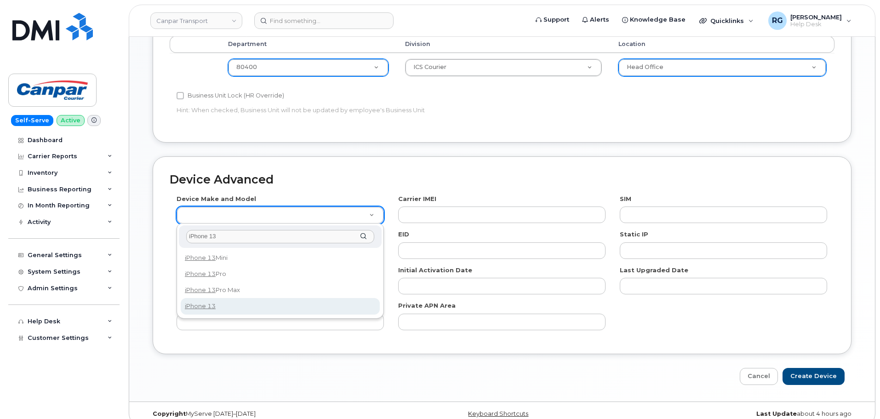
type input "iPhone 13"
select select "2612"
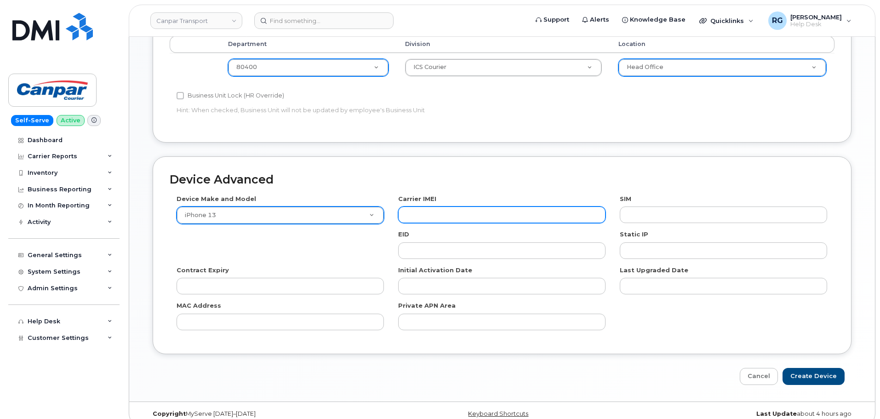
click at [445, 216] on input "text" at bounding box center [501, 214] width 207 height 17
paste input "358719243657817"
type input "358719243657817"
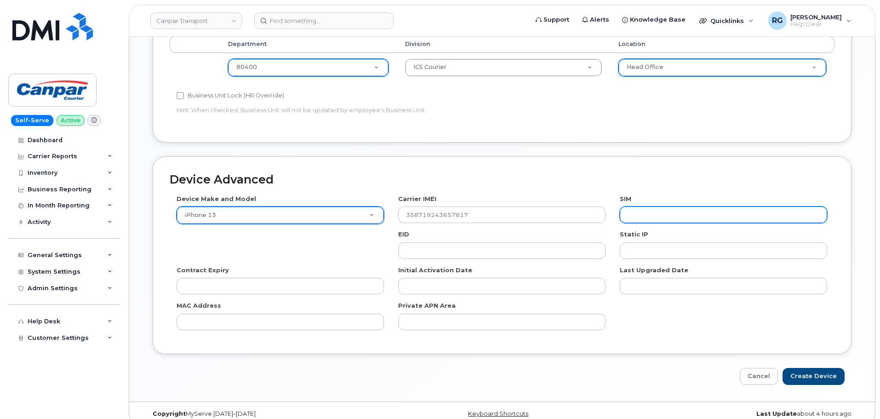
click at [658, 213] on input "text" at bounding box center [723, 214] width 207 height 17
paste input "89302610207417041008"
type input "89302610207417041008"
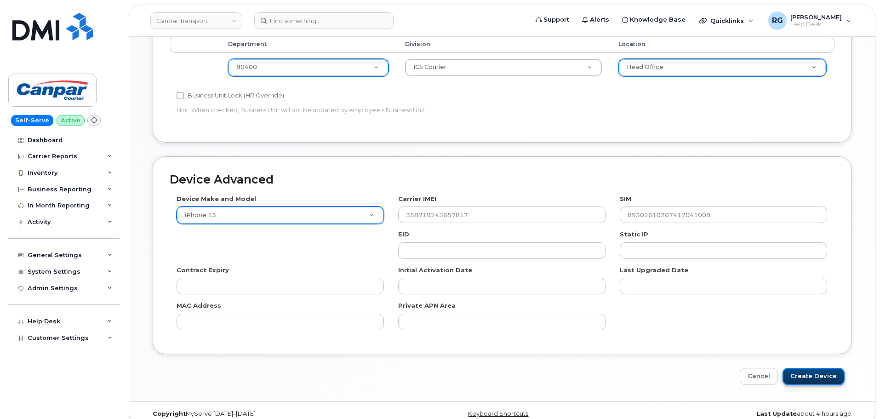
click at [812, 379] on input "Create Device" at bounding box center [814, 376] width 62 height 17
type input "Saving..."
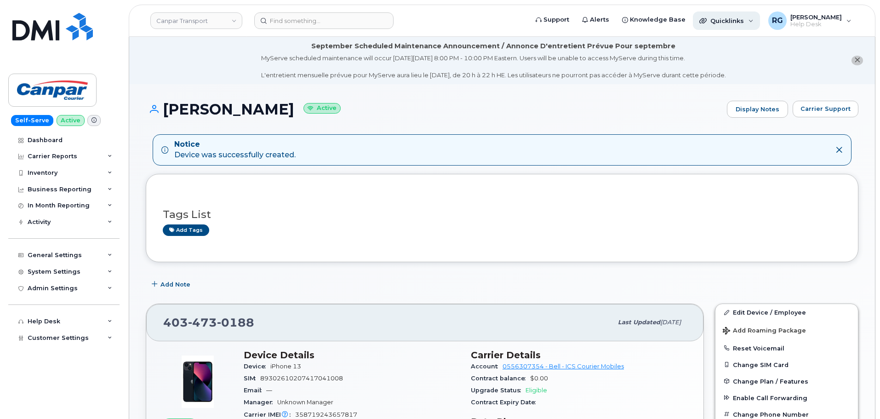
click at [722, 21] on span "Quicklinks" at bounding box center [727, 20] width 34 height 7
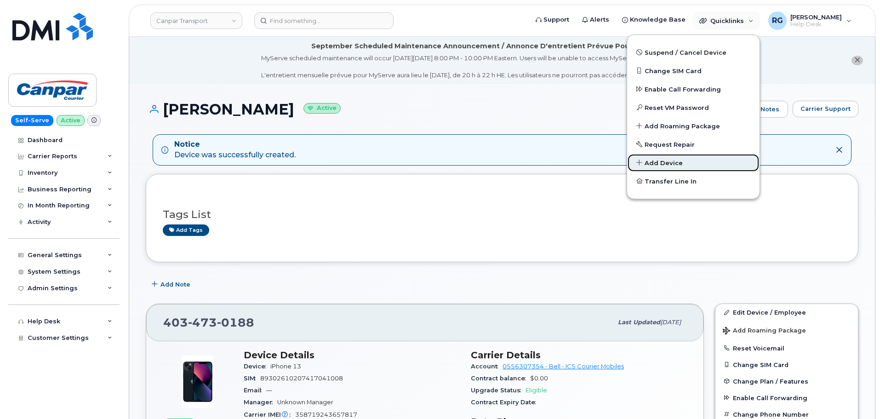
click at [675, 165] on span "Add Device" at bounding box center [664, 163] width 38 height 9
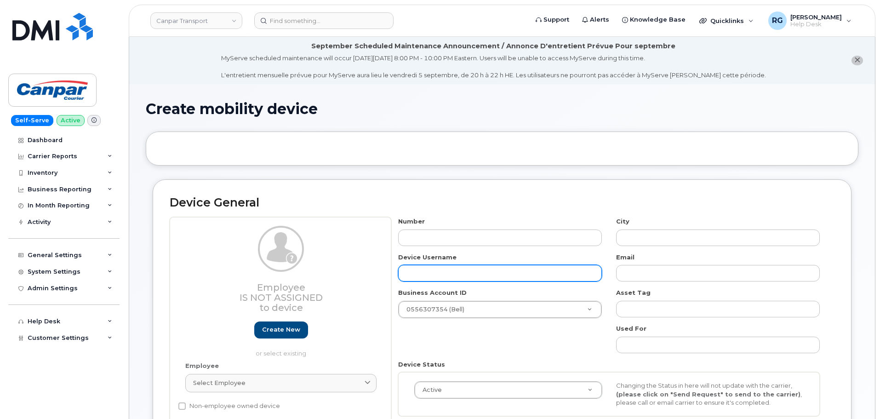
click at [430, 280] on input "text" at bounding box center [500, 273] width 204 height 17
paste input "[PERSON_NAME]"
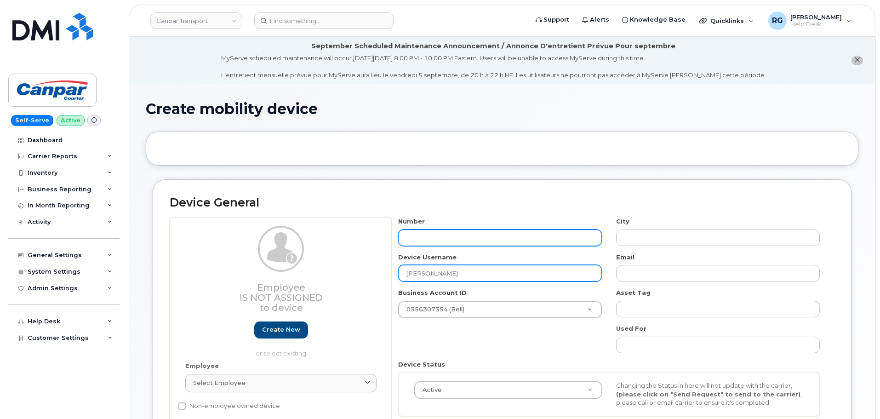
type input "[PERSON_NAME]"
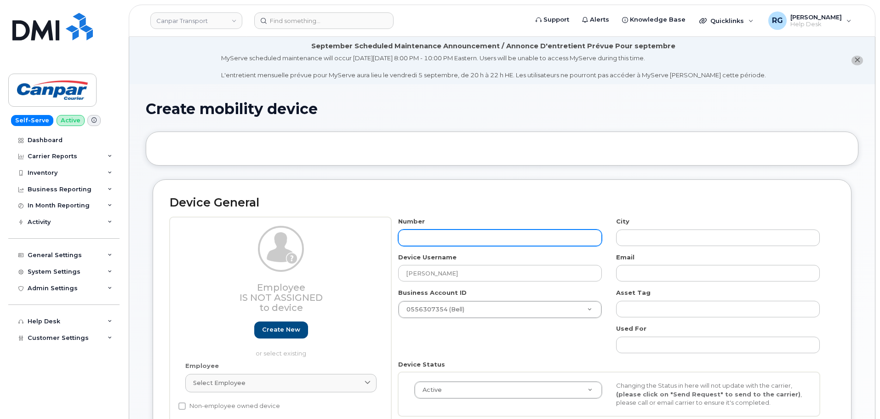
click at [422, 240] on input "text" at bounding box center [500, 237] width 204 height 17
type input "51498"
type input "?"
type input "5149837360"
type input "[GEOGRAPHIC_DATA]"
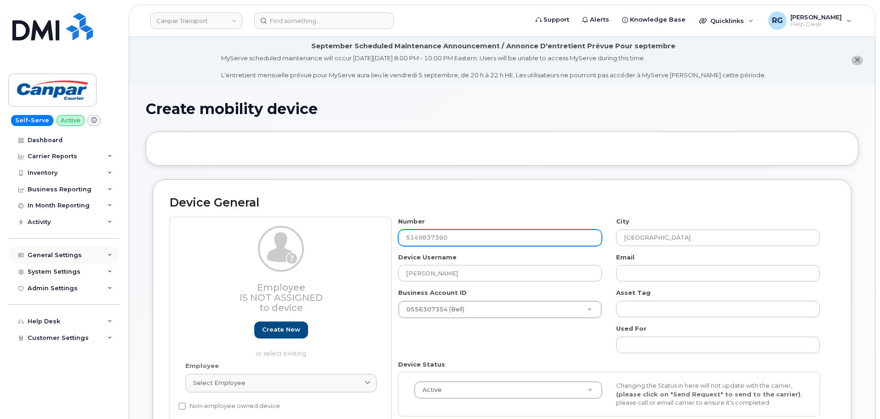
type input "5149837360"
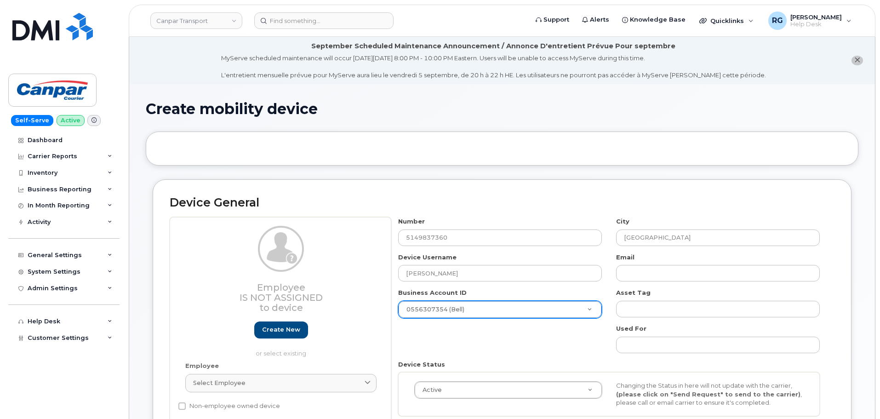
paste input "556307354"
type input "556307354"
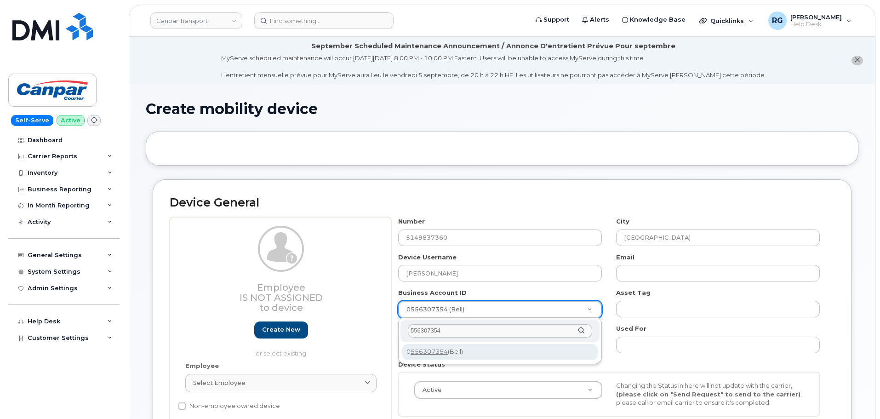
type input "556307354"
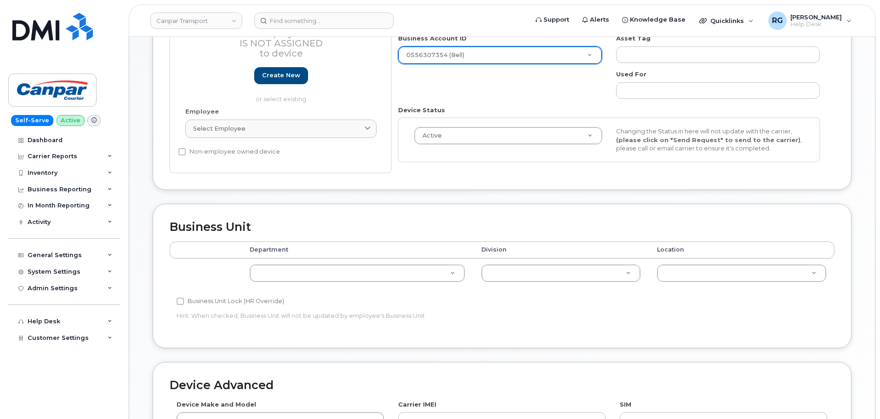
scroll to position [276, 0]
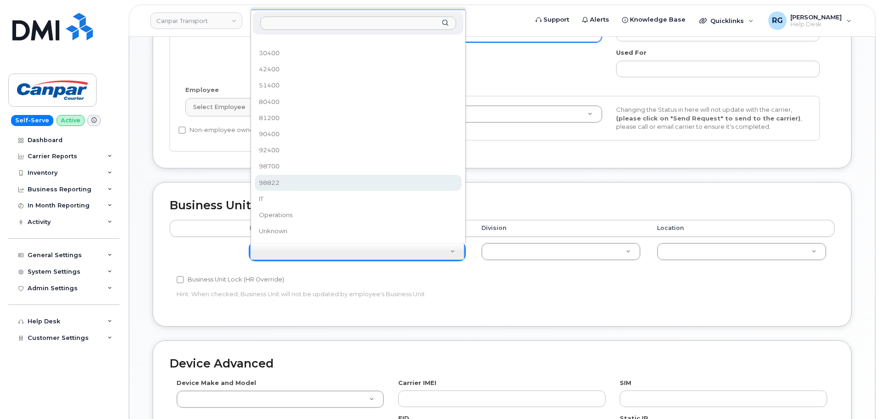
select select "35776930"
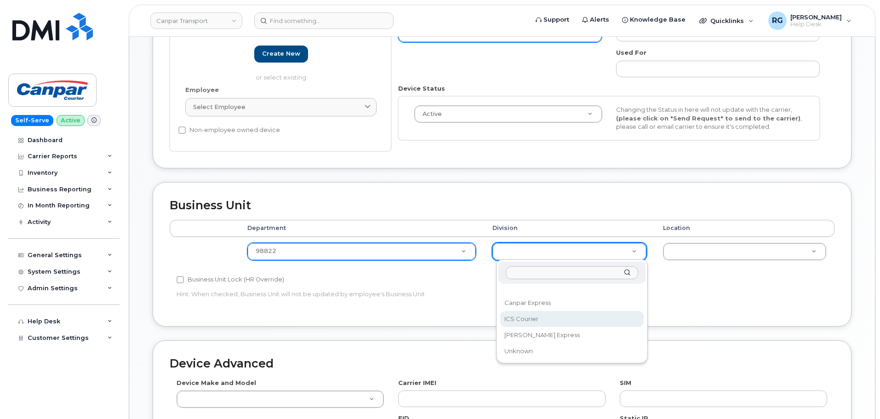
select select "30281271"
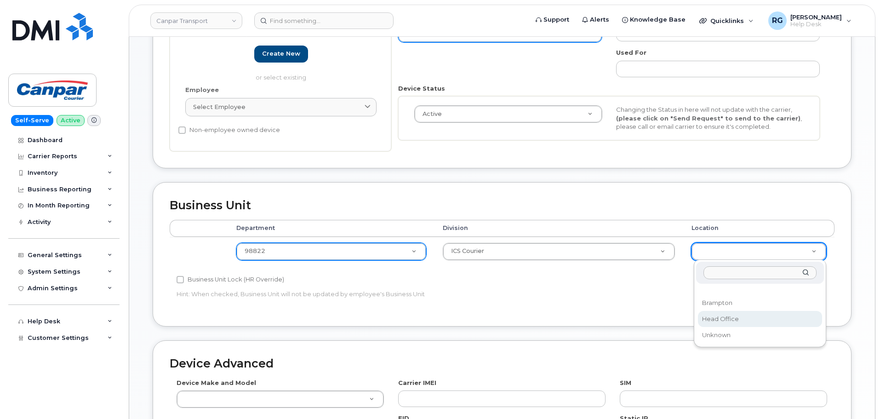
select select "30281267"
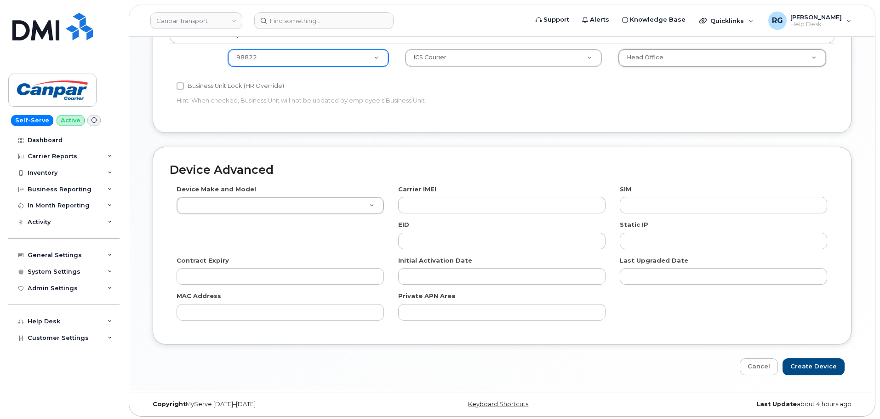
scroll to position [472, 0]
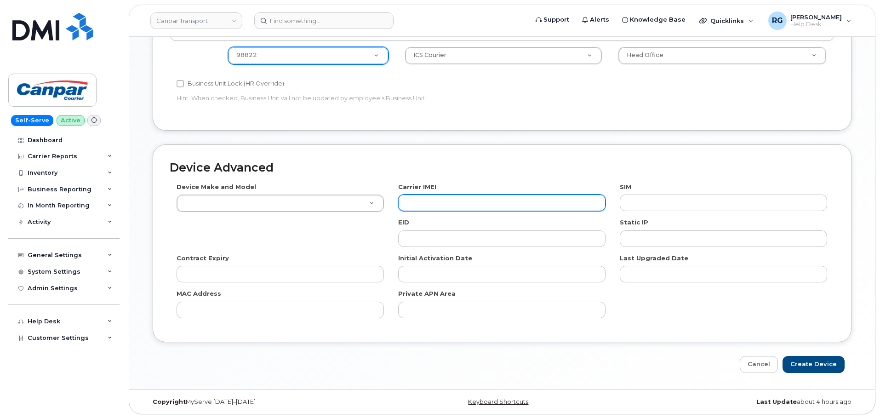
drag, startPoint x: 460, startPoint y: 203, endPoint x: 452, endPoint y: 203, distance: 7.4
click at [460, 203] on input "text" at bounding box center [501, 202] width 207 height 17
paste input "358719244817857"
type input "358719244817857"
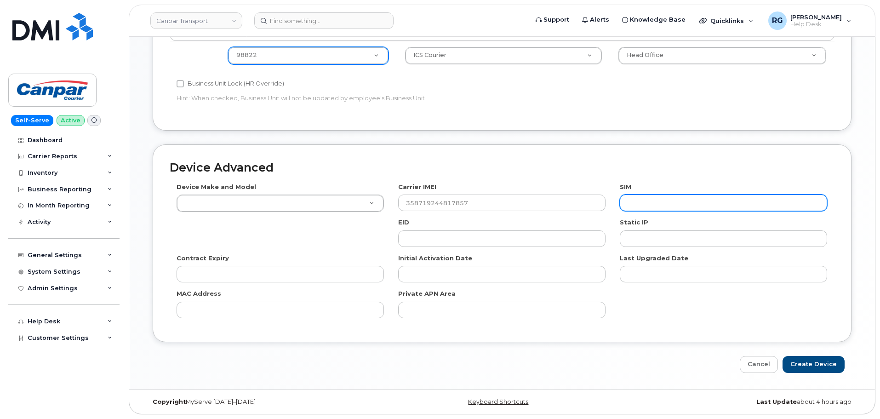
click at [659, 202] on input "text" at bounding box center [723, 202] width 207 height 17
paste input "89302610207417043434"
type input "89302610207417043434"
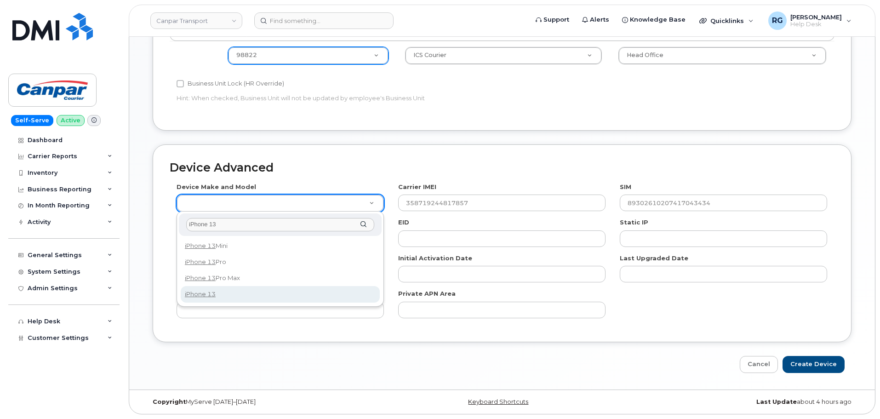
type input "iPhone 13"
select select "2612"
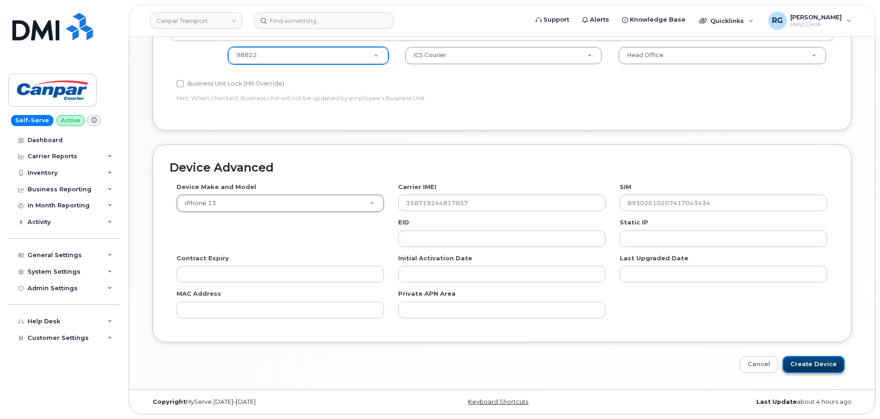
click at [824, 366] on input "Create Device" at bounding box center [814, 364] width 62 height 17
type input "Saving..."
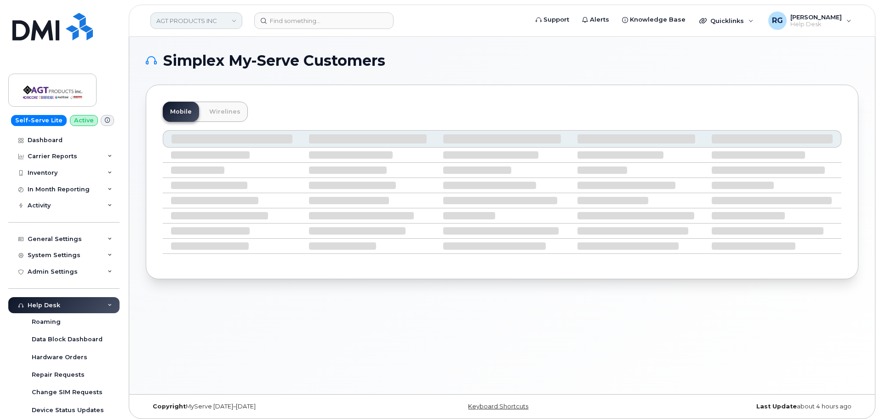
click at [204, 23] on link "AGT PRODUCTS INC" at bounding box center [196, 20] width 92 height 17
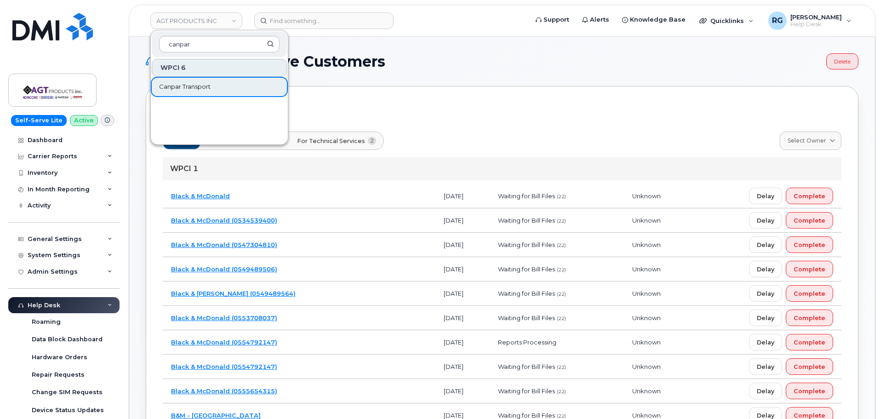
type input "canpar"
click at [200, 87] on span "Canpar Transport" at bounding box center [184, 86] width 51 height 9
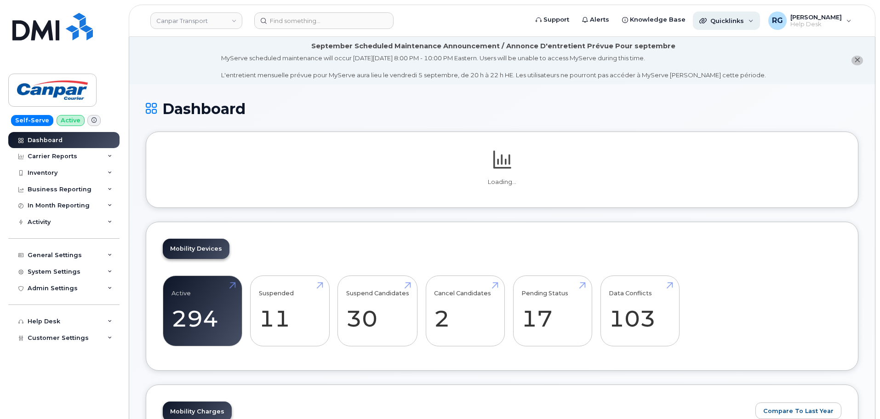
click at [744, 18] on span "Quicklinks" at bounding box center [727, 20] width 34 height 7
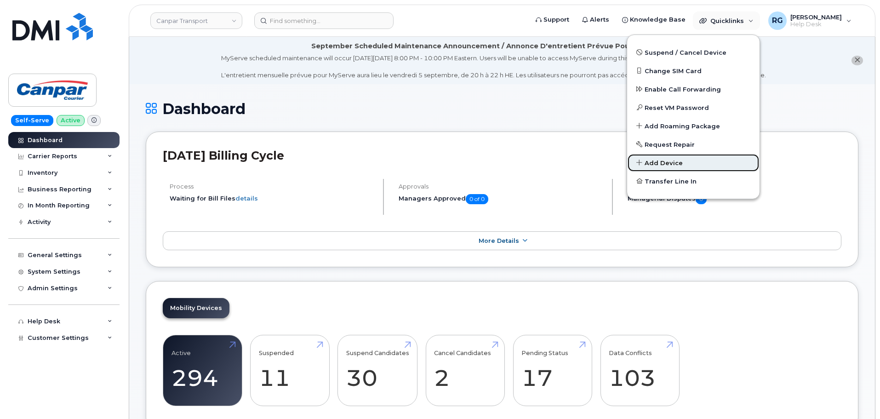
click at [667, 161] on span "Add Device" at bounding box center [664, 163] width 38 height 9
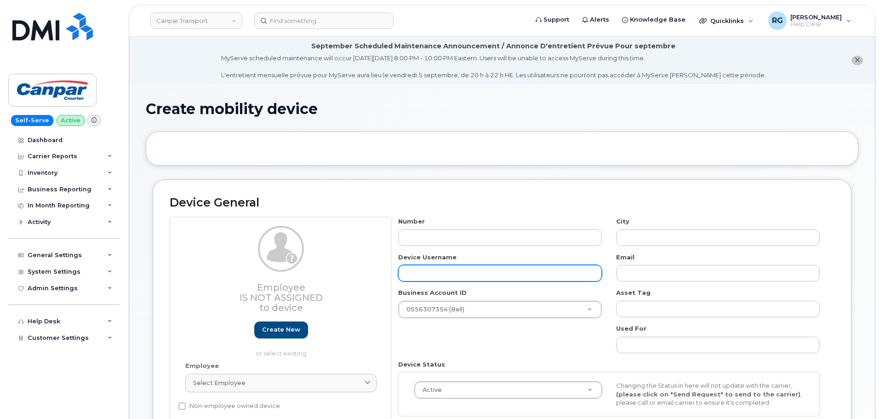
click at [426, 267] on input "text" at bounding box center [500, 273] width 204 height 17
paste input "[PERSON_NAME]"
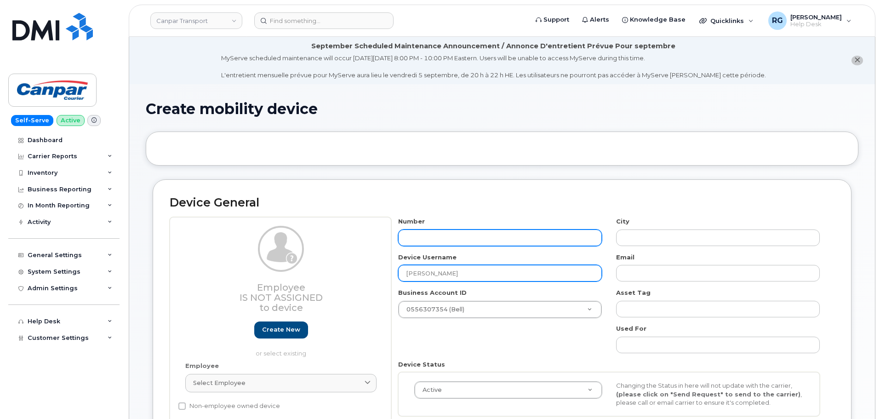
type input "[PERSON_NAME]"
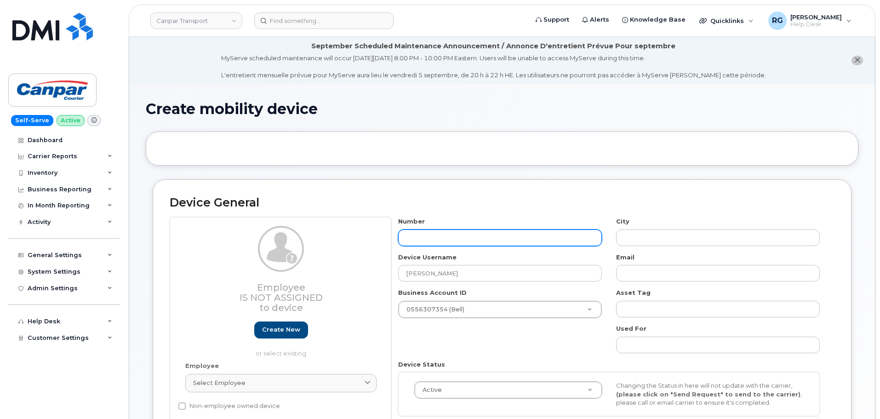
click at [419, 241] on input "text" at bounding box center [500, 237] width 204 height 17
type input "6474015524"
type input "Toronto"
type input "6474015524"
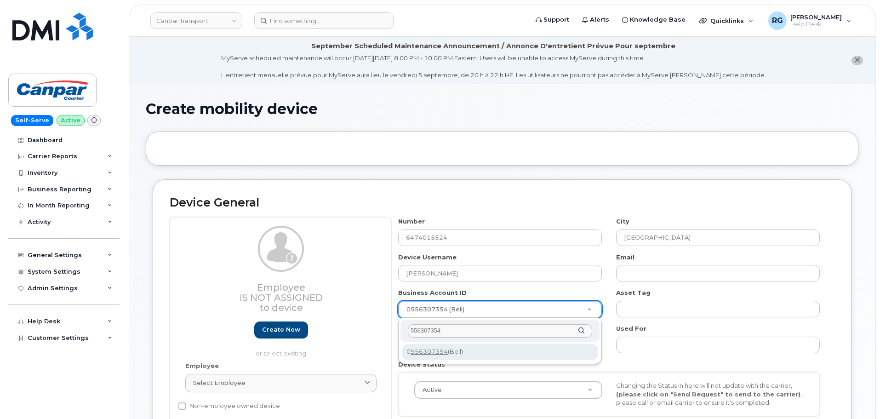
type input "556307354"
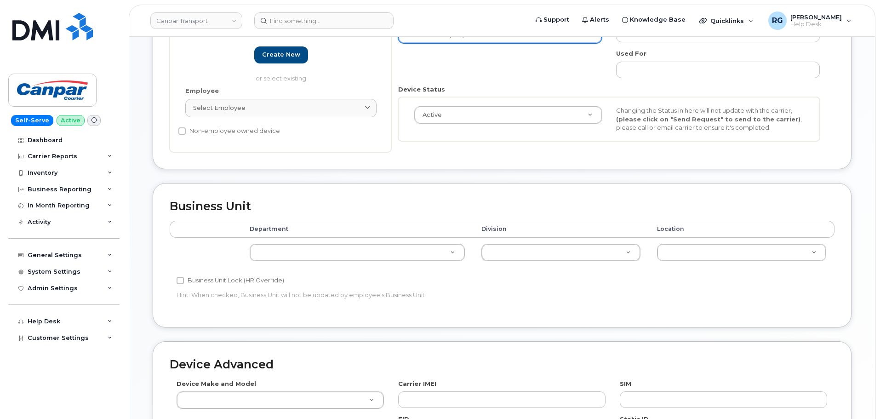
scroll to position [276, 0]
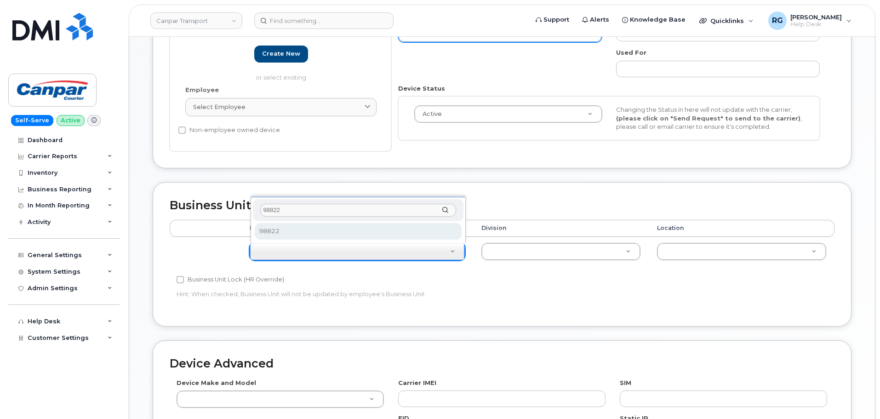
type input "98822"
select select "35776930"
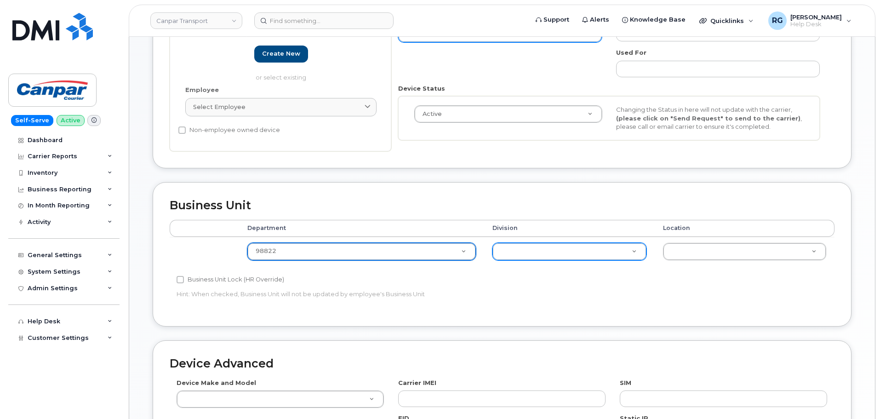
click at [528, 242] on td "Canpar Express ICS Courier Loomis Express Unknown" at bounding box center [569, 251] width 171 height 29
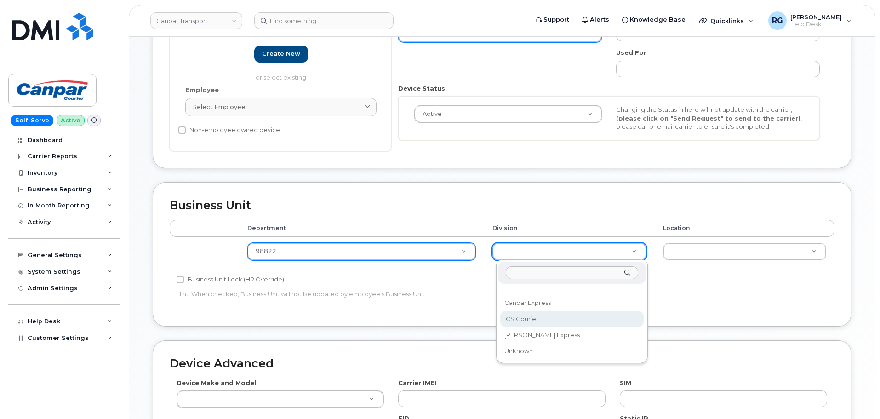
select select "30281271"
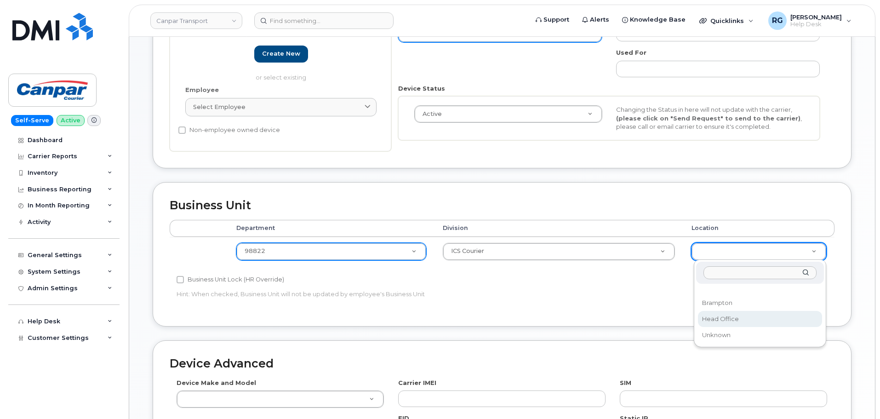
select select "30281267"
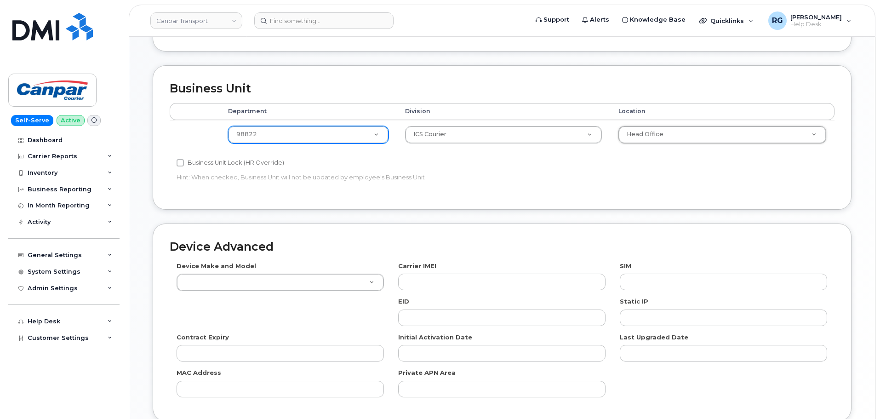
scroll to position [460, 0]
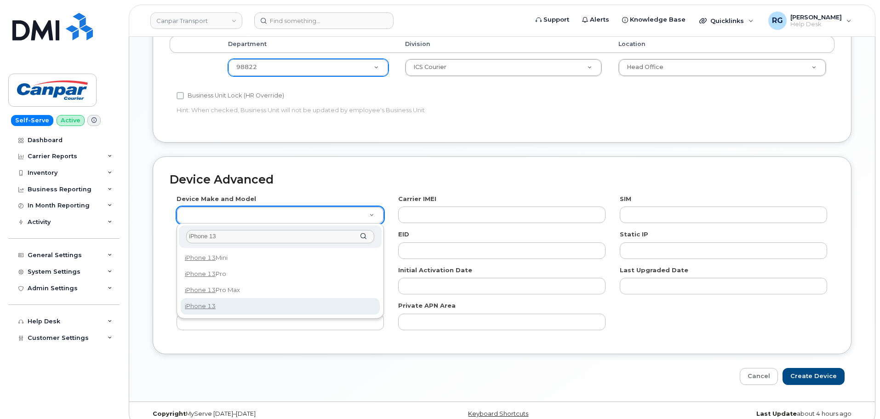
type input "iPhone 13"
select select "2612"
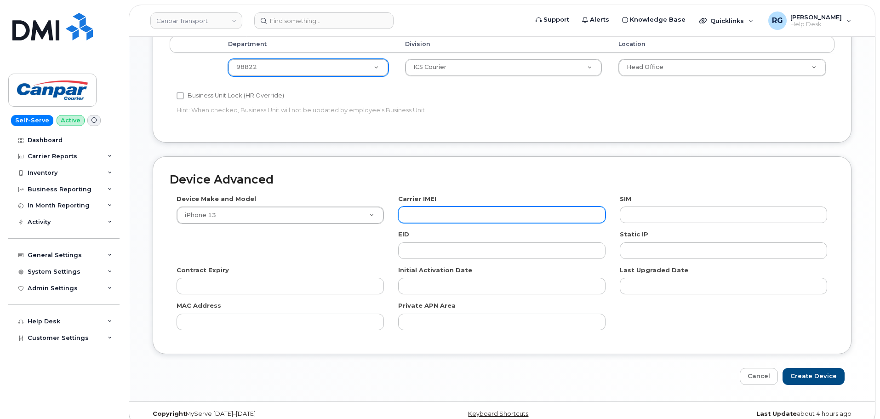
drag, startPoint x: 445, startPoint y: 218, endPoint x: 439, endPoint y: 218, distance: 6.0
click at [445, 218] on input "text" at bounding box center [501, 214] width 207 height 17
paste input "358719245169985"
type input "358719245169985"
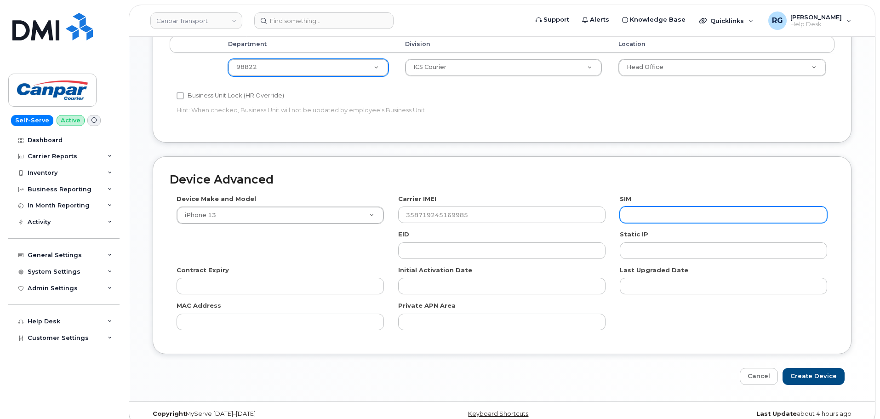
click at [663, 221] on input "text" at bounding box center [723, 214] width 207 height 17
paste input "89302610207417043459"
type input "89302610207417043459"
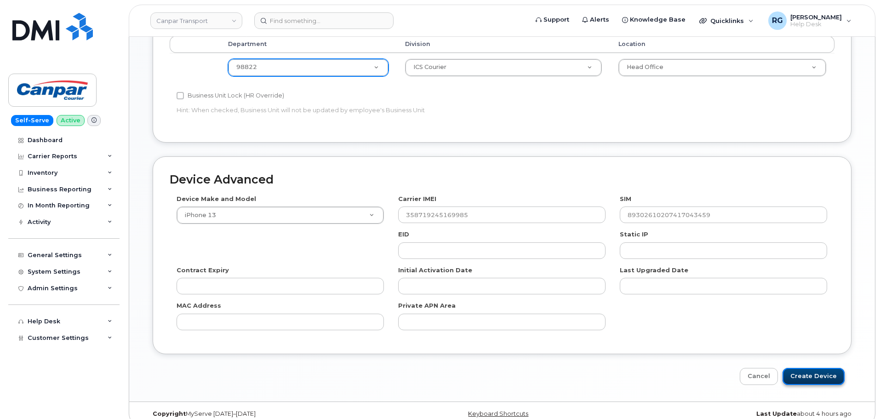
click at [801, 371] on input "Create Device" at bounding box center [814, 376] width 62 height 17
type input "Saving..."
